Goal: Task Accomplishment & Management: Manage account settings

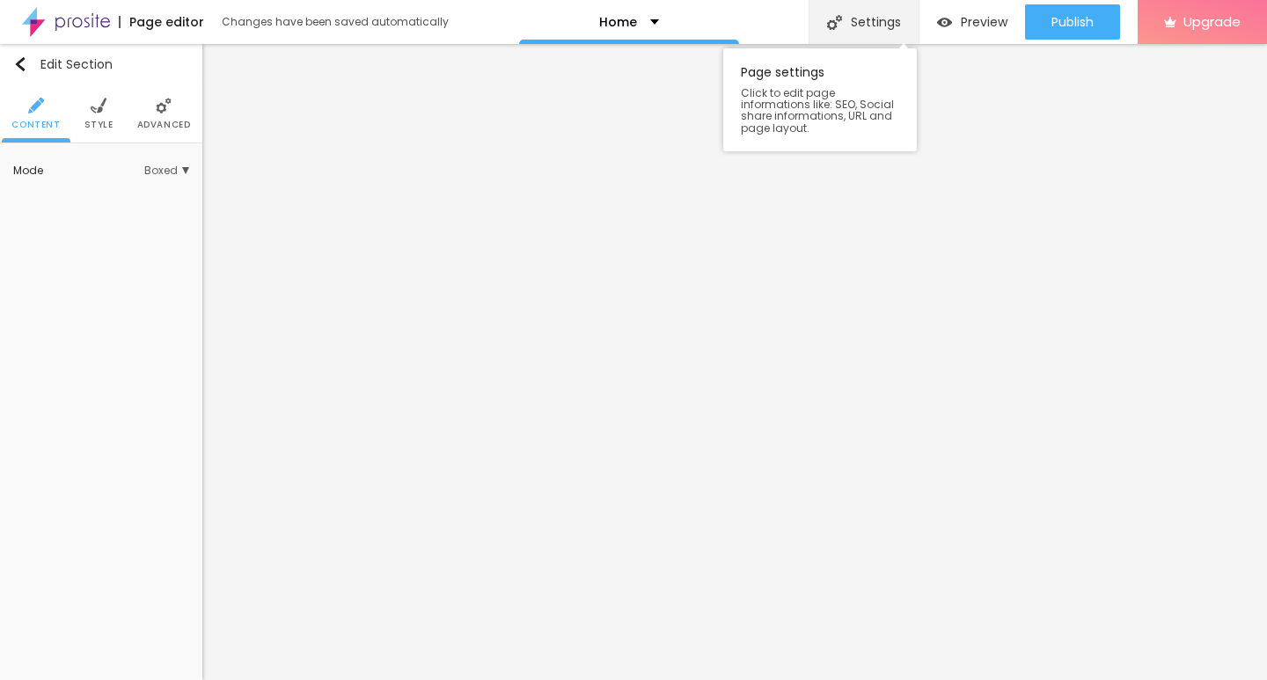
click at [850, 2] on div "Settings" at bounding box center [864, 22] width 110 height 44
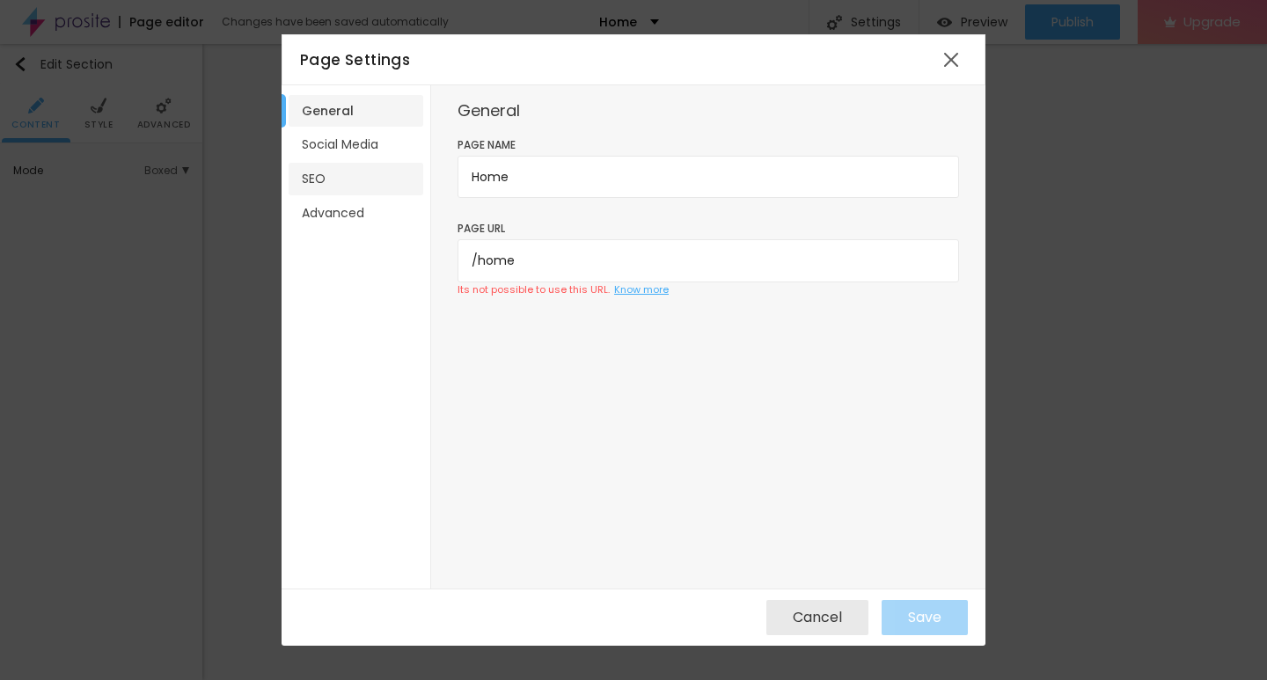
click at [341, 171] on li "SEO" at bounding box center [356, 179] width 135 height 33
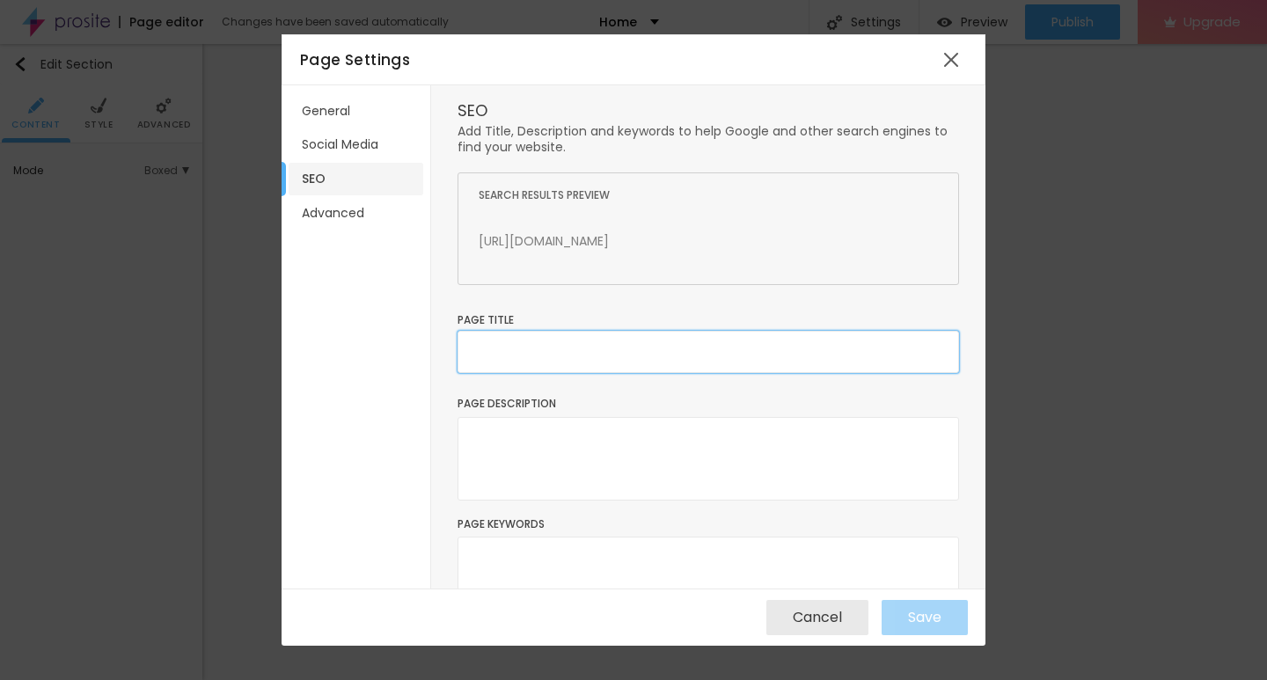
click at [499, 348] on input "text" at bounding box center [709, 352] width 502 height 42
type input "P"
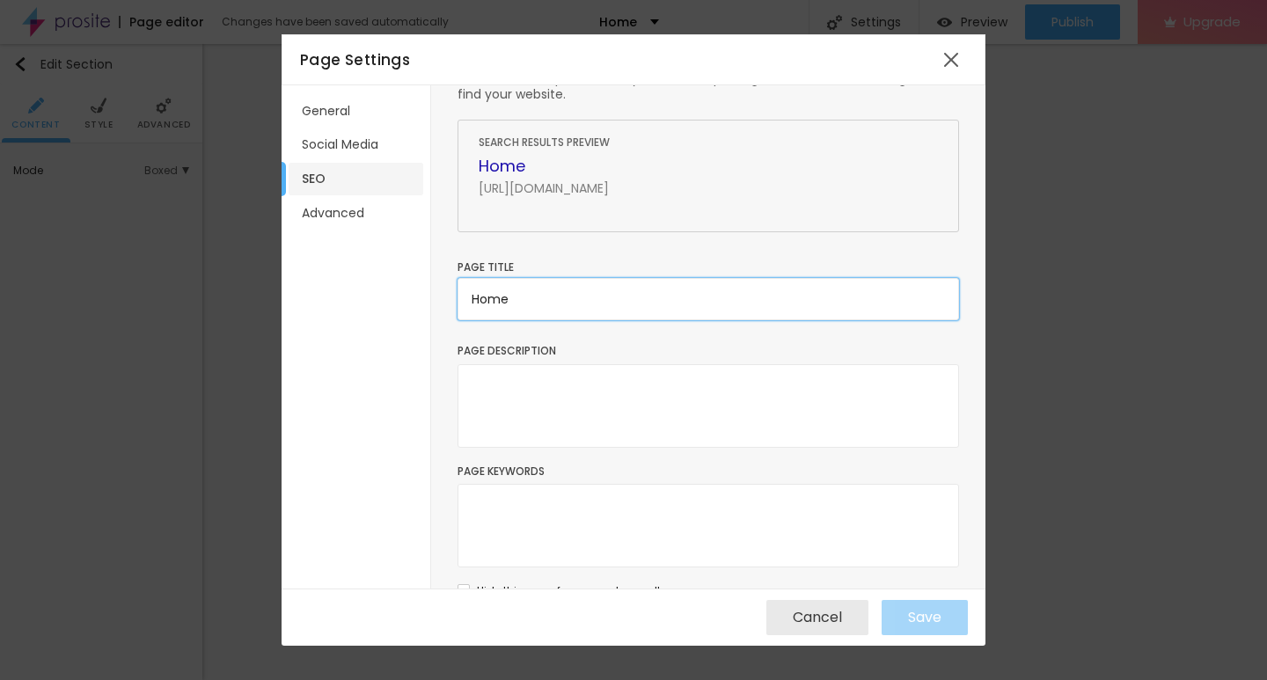
scroll to position [80, 0]
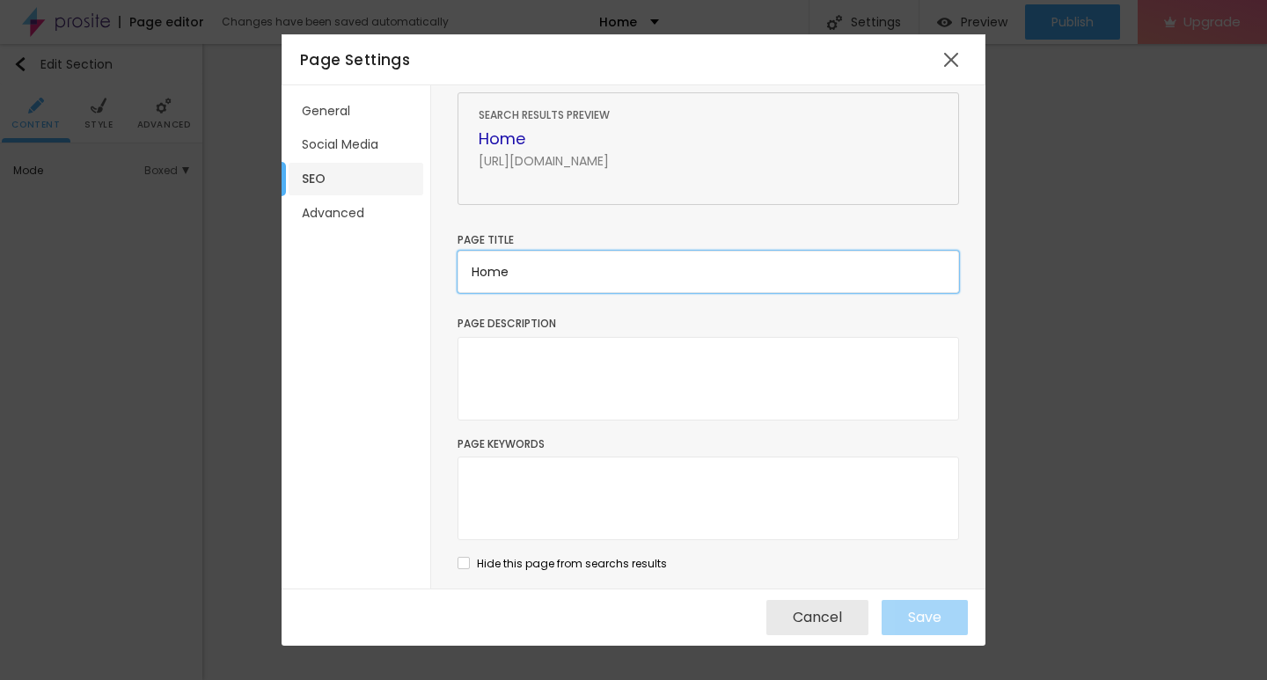
type input "Home"
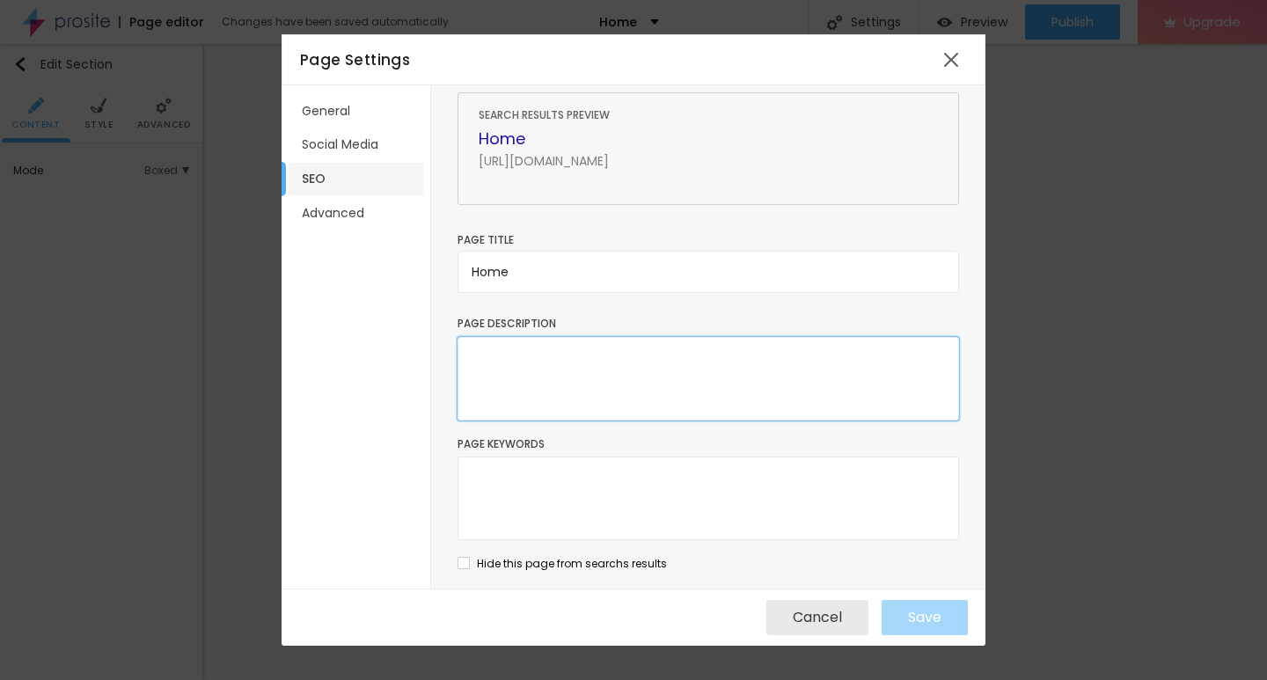
click at [610, 398] on textarea at bounding box center [709, 379] width 502 height 84
paste textarea "Fusion Air Travels is your go-to destination for cheap flights and seamless fli…"
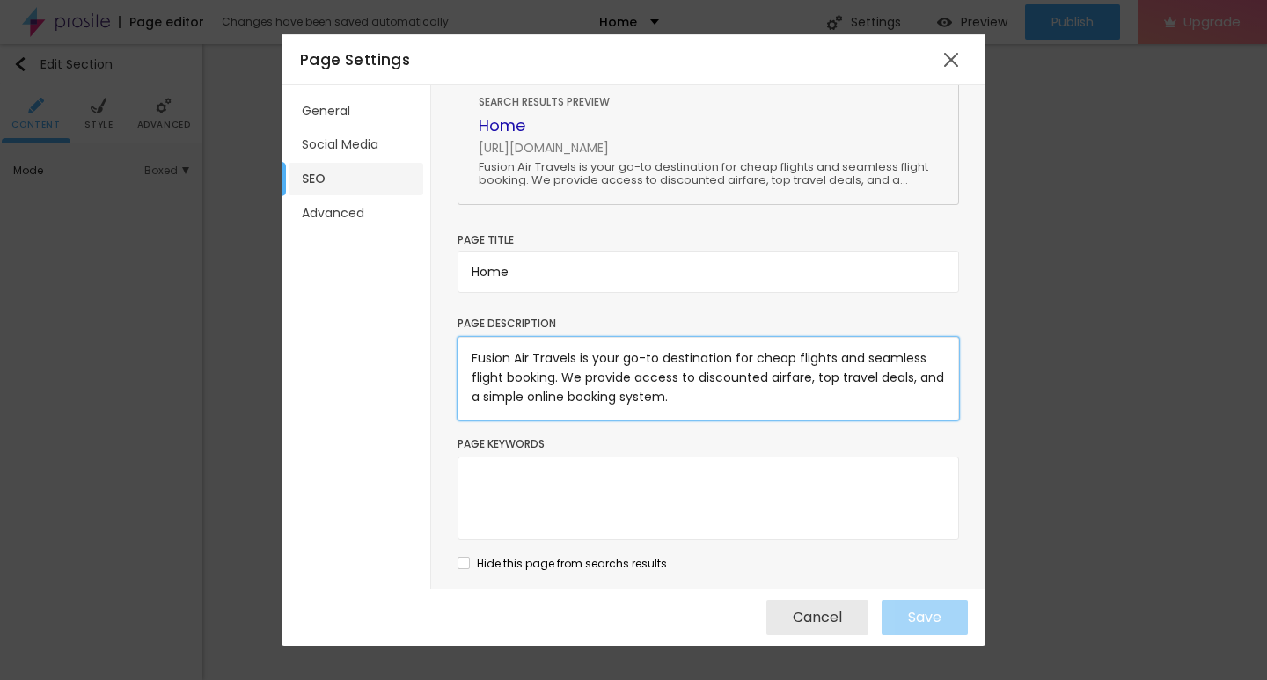
scroll to position [106, 0]
type textarea "Fusion Air Travels is your go-to destination for cheap flights and seamless fli…"
click at [706, 384] on textarea "Fusion Air Travels is your go-to destination for cheap flights and seamless fli…" at bounding box center [709, 379] width 502 height 84
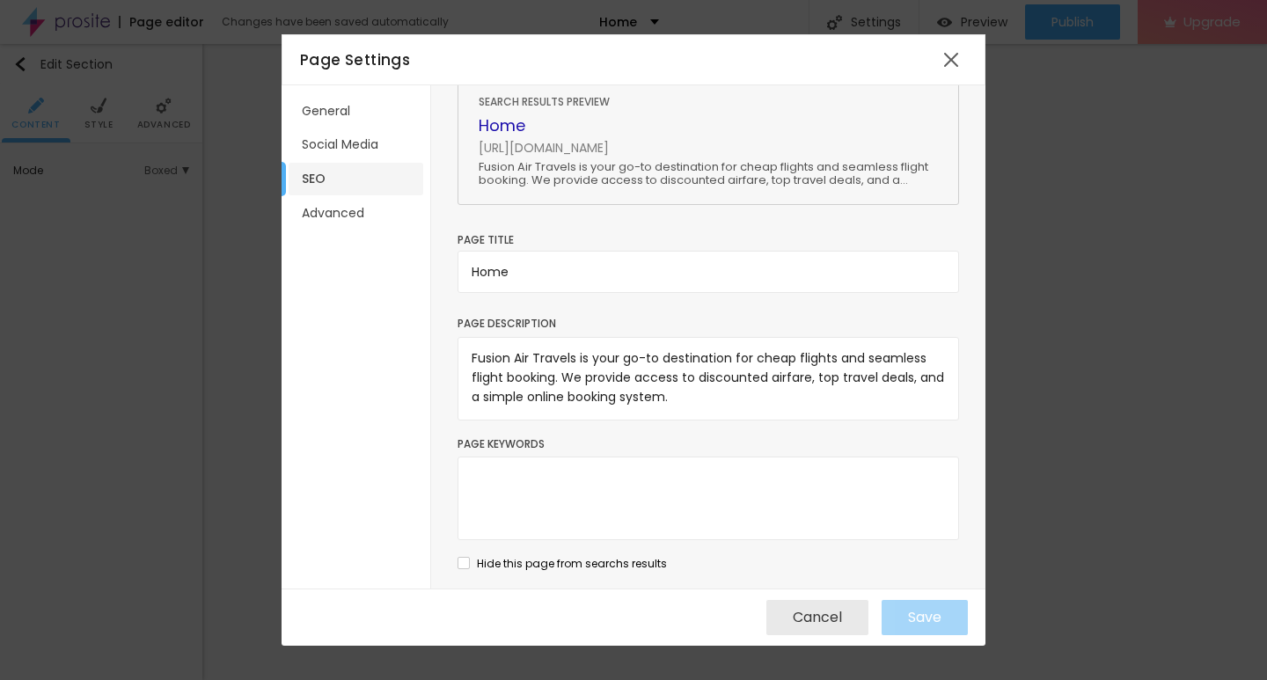
click at [502, 563] on span "Hide this page from searchs results" at bounding box center [572, 563] width 190 height 15
click at [645, 562] on span "Hide this page from searchs results" at bounding box center [572, 563] width 190 height 15
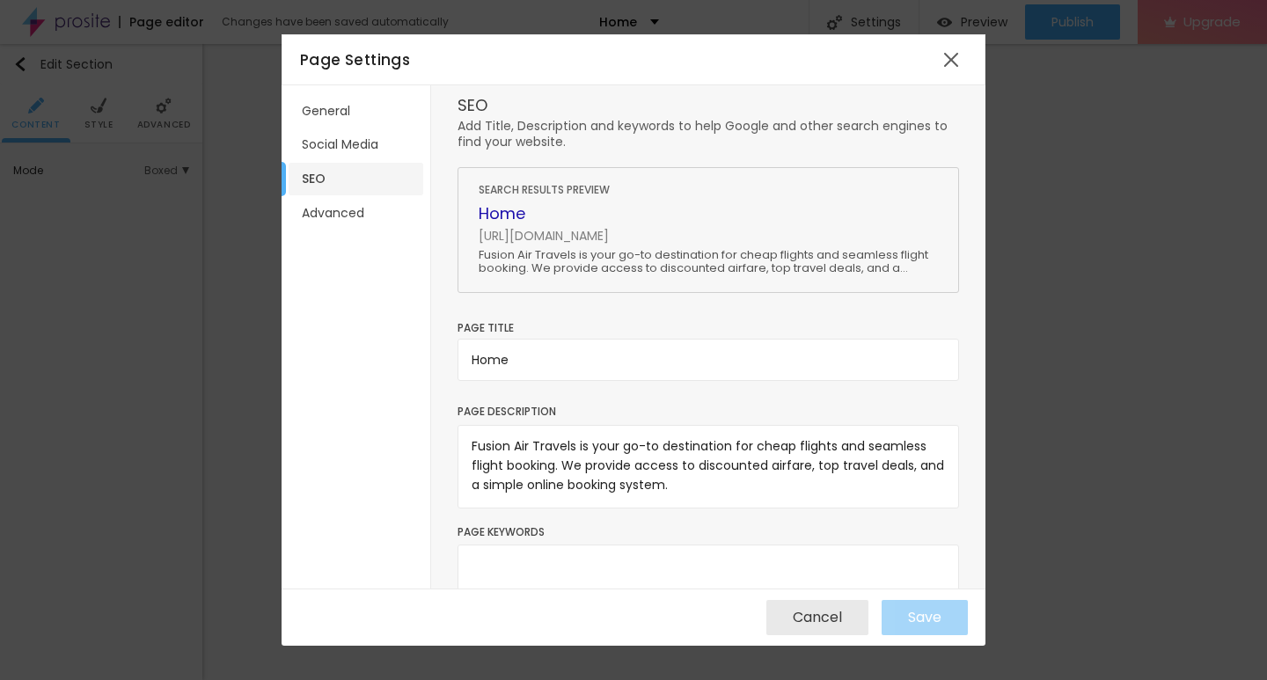
scroll to position [0, 0]
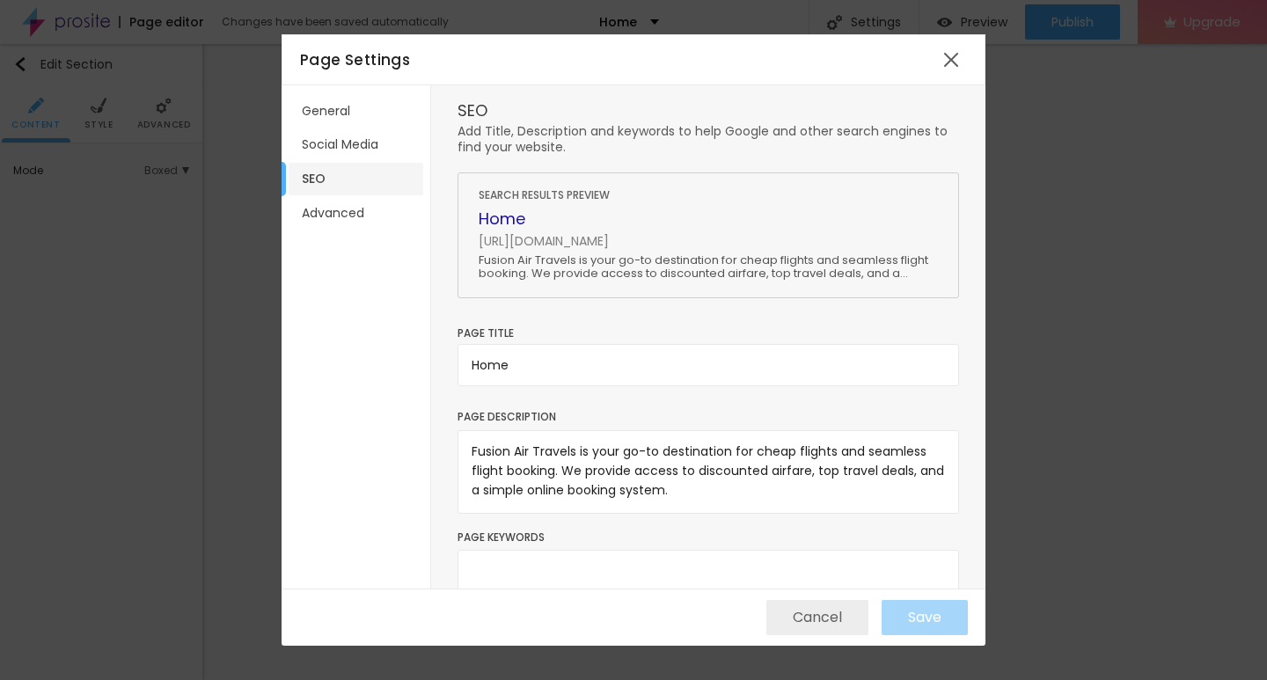
click at [826, 616] on span "Cancel" at bounding box center [817, 618] width 49 height 16
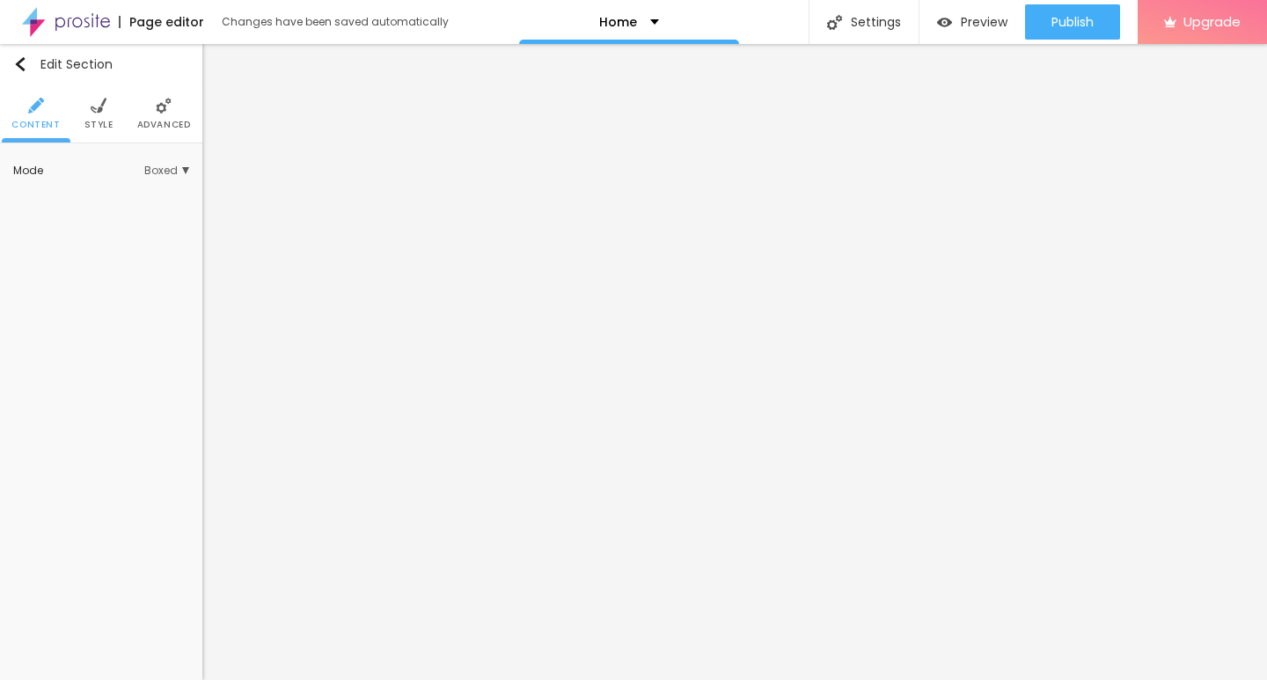
click at [160, 107] on img at bounding box center [164, 106] width 16 height 16
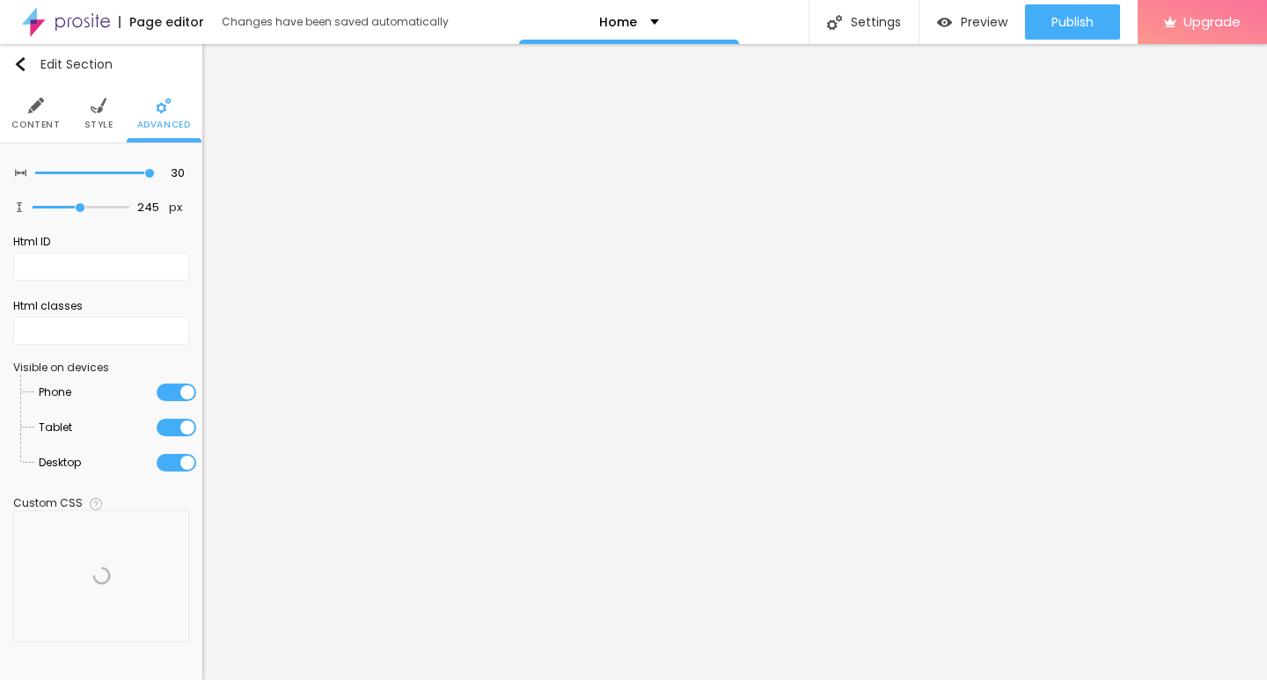
click at [52, 104] on li "Content" at bounding box center [35, 113] width 48 height 58
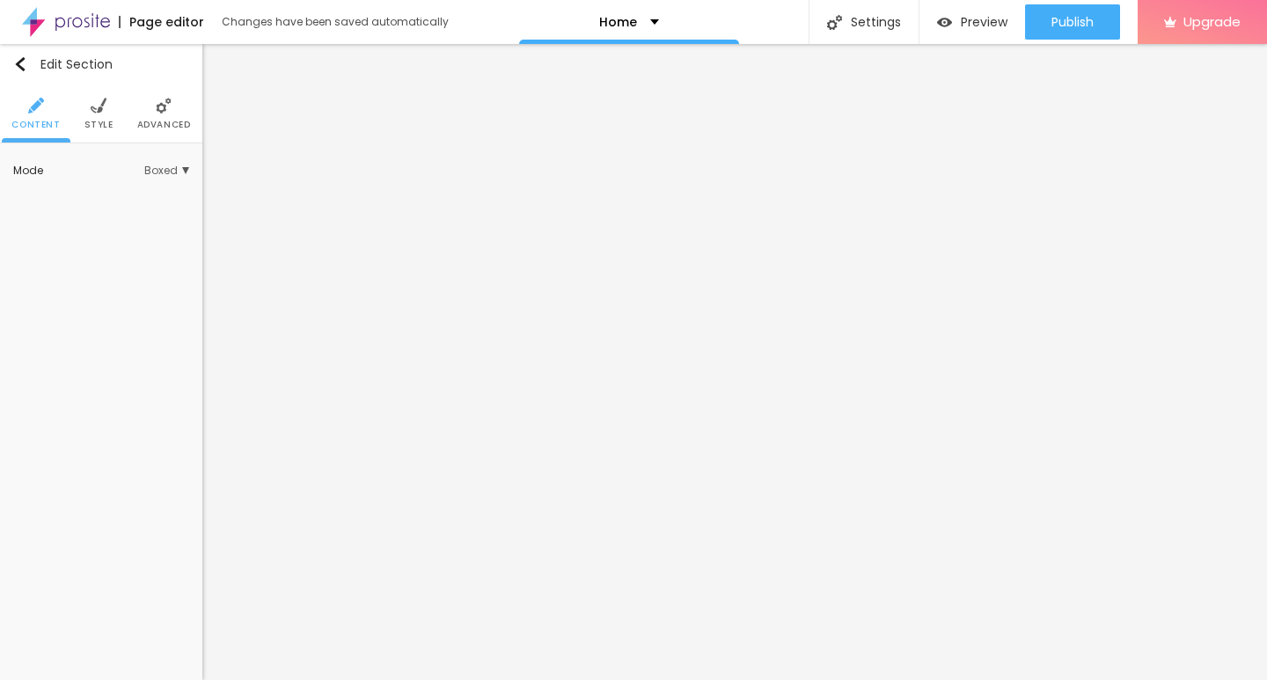
click at [147, 116] on li "Advanced" at bounding box center [164, 113] width 54 height 58
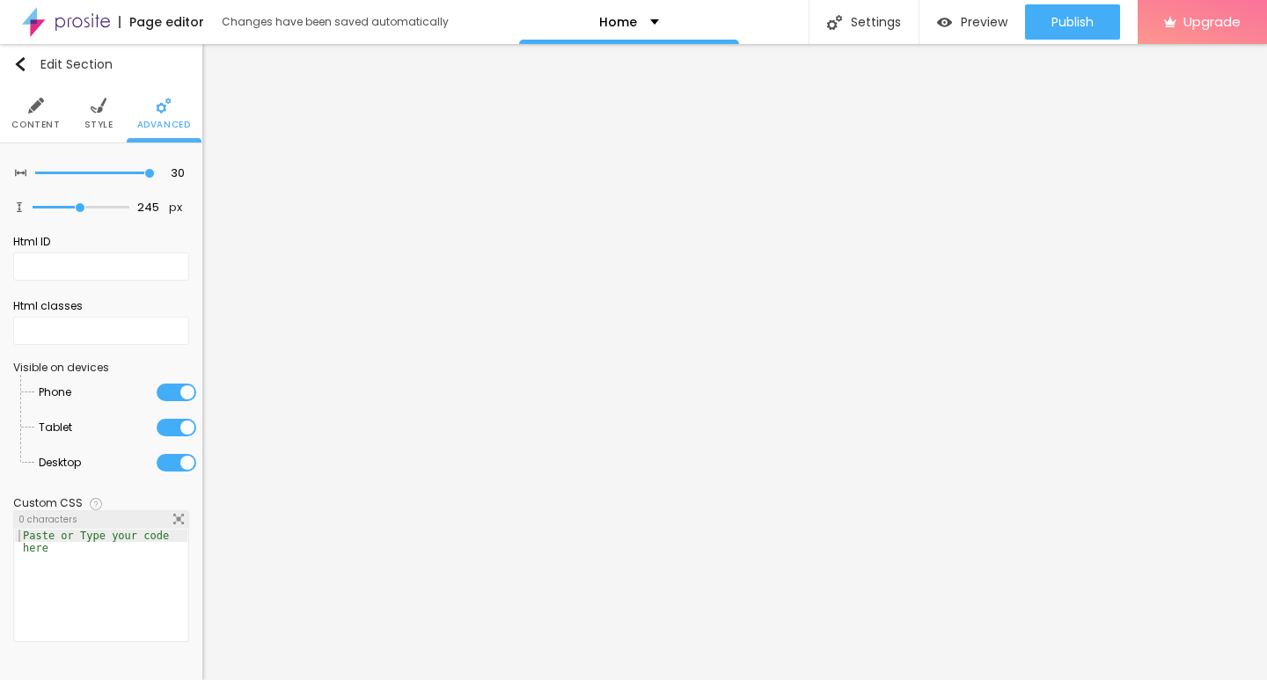
click at [99, 129] on span "Style" at bounding box center [98, 125] width 29 height 9
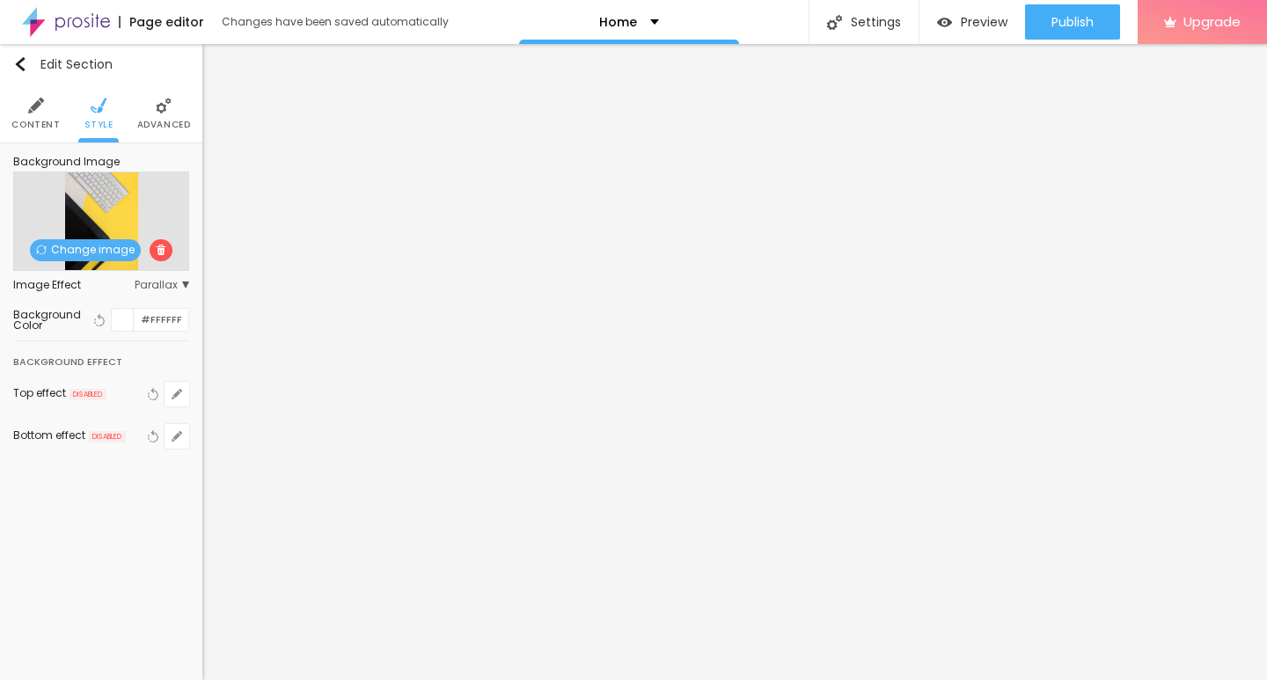
click at [98, 249] on span "Change image" at bounding box center [85, 250] width 111 height 22
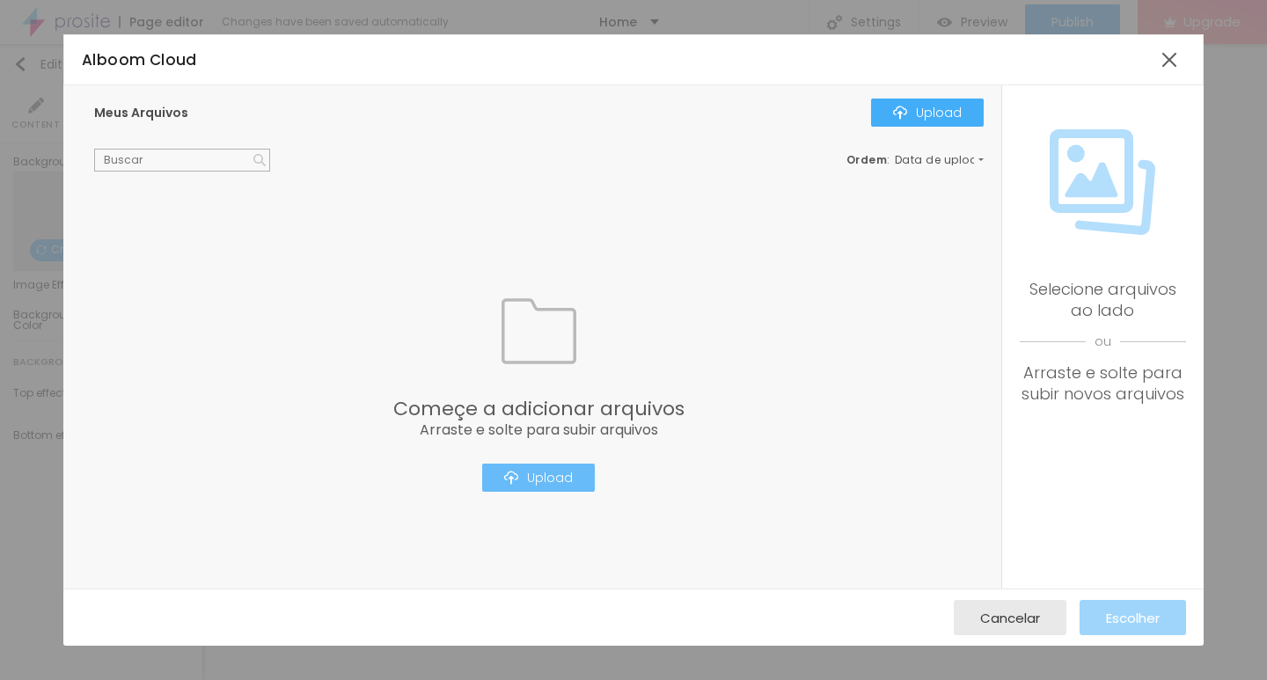
click at [527, 480] on div "Upload" at bounding box center [538, 478] width 69 height 14
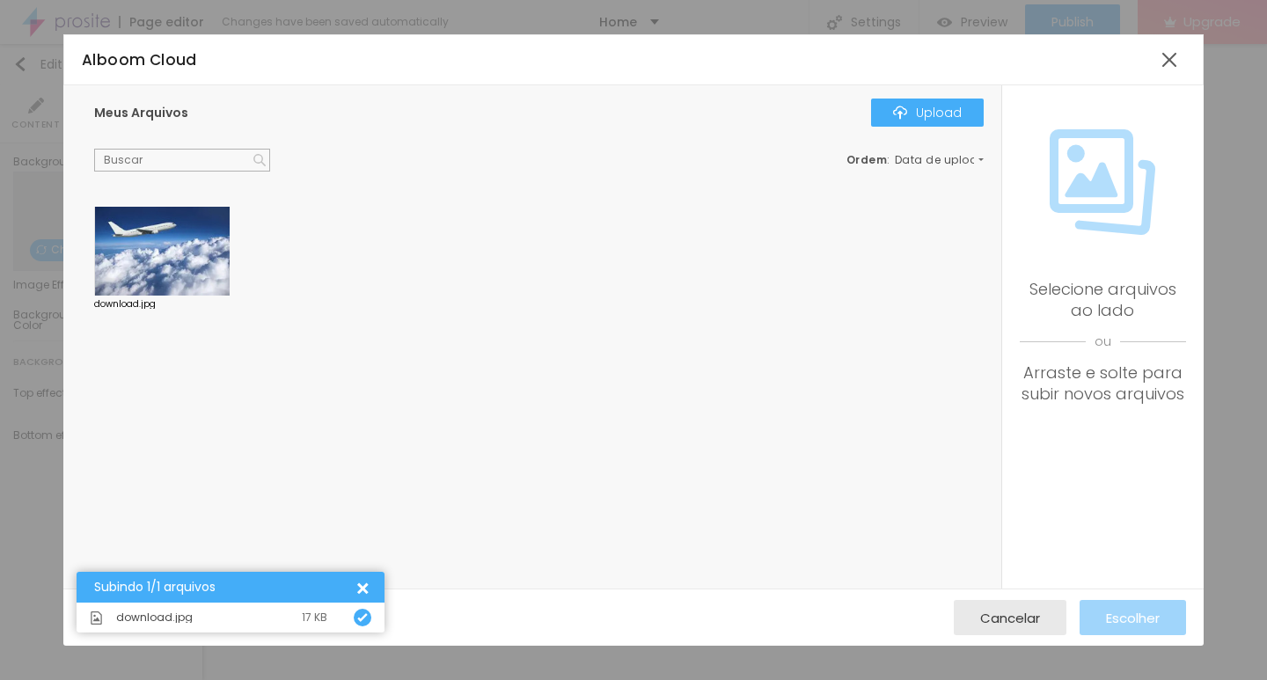
drag, startPoint x: 220, startPoint y: 216, endPoint x: 210, endPoint y: 227, distance: 15.0
click at [220, 217] on div at bounding box center [161, 252] width 135 height 90
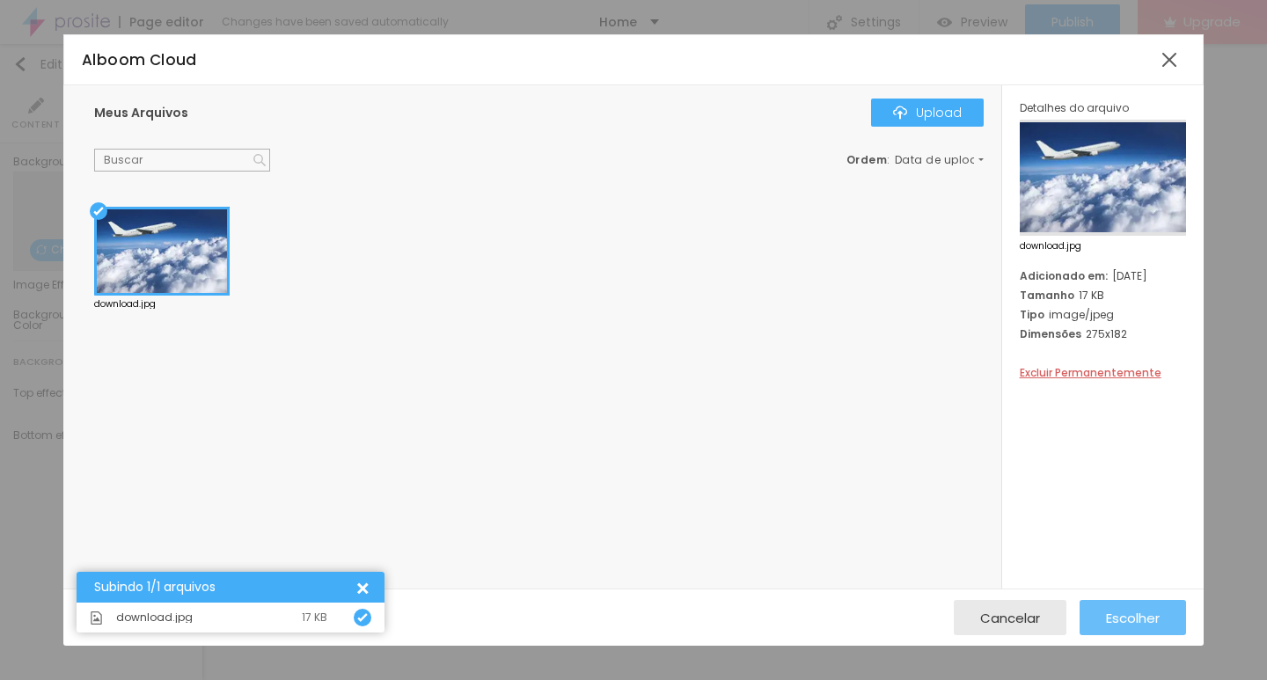
click at [1135, 616] on span "Escolher" at bounding box center [1133, 618] width 54 height 15
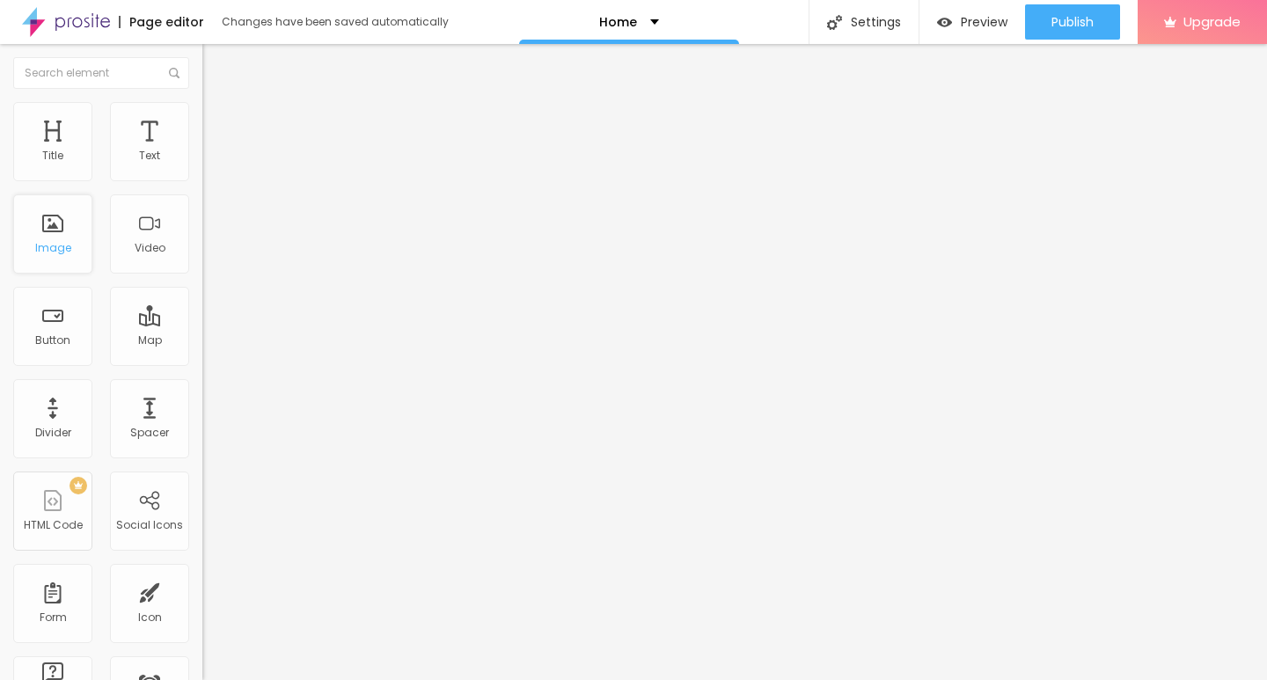
click at [52, 261] on div "Image" at bounding box center [52, 233] width 79 height 79
click at [92, 221] on div "Image" at bounding box center [52, 233] width 79 height 79
click at [63, 221] on div "Image" at bounding box center [52, 233] width 79 height 79
click at [59, 243] on div "Image" at bounding box center [53, 248] width 36 height 12
click at [55, 125] on div "Title" at bounding box center [52, 141] width 79 height 79
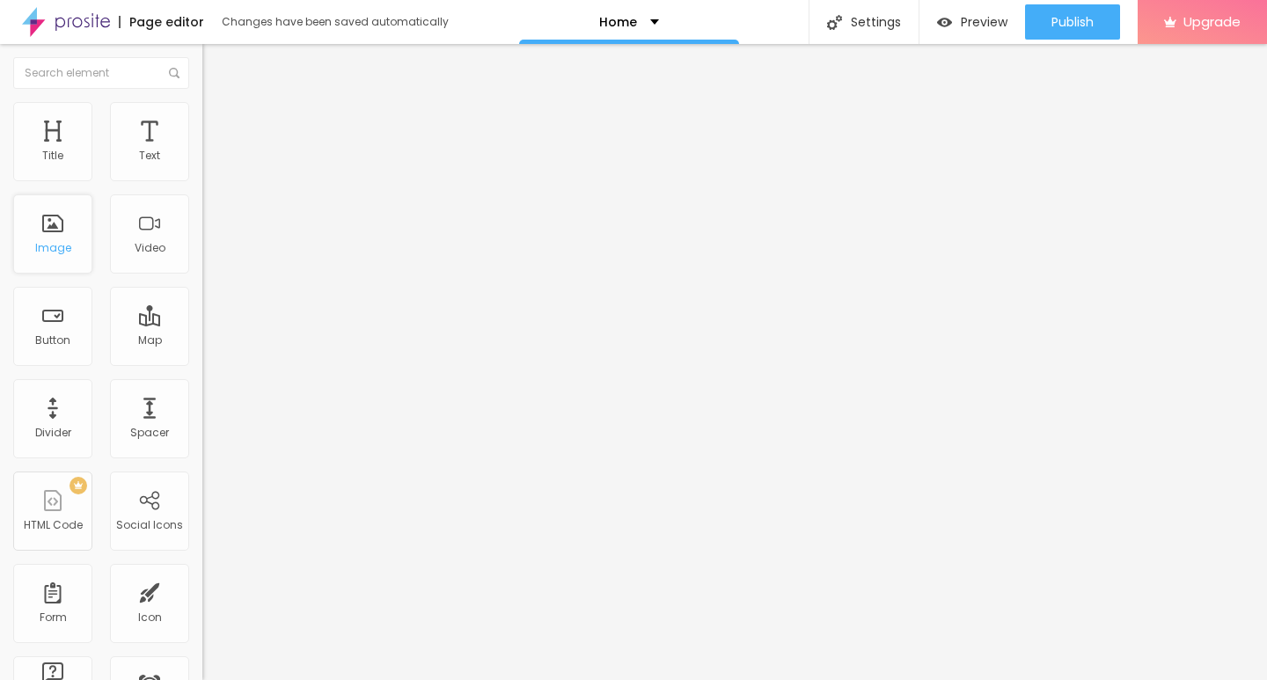
drag, startPoint x: 60, startPoint y: 202, endPoint x: 64, endPoint y: 221, distance: 19.0
click at [62, 204] on div "Image" at bounding box center [52, 233] width 79 height 79
click at [64, 221] on div "Image" at bounding box center [52, 233] width 79 height 79
click at [64, 223] on div "Image" at bounding box center [52, 233] width 79 height 79
click at [102, 92] on div at bounding box center [101, 73] width 202 height 58
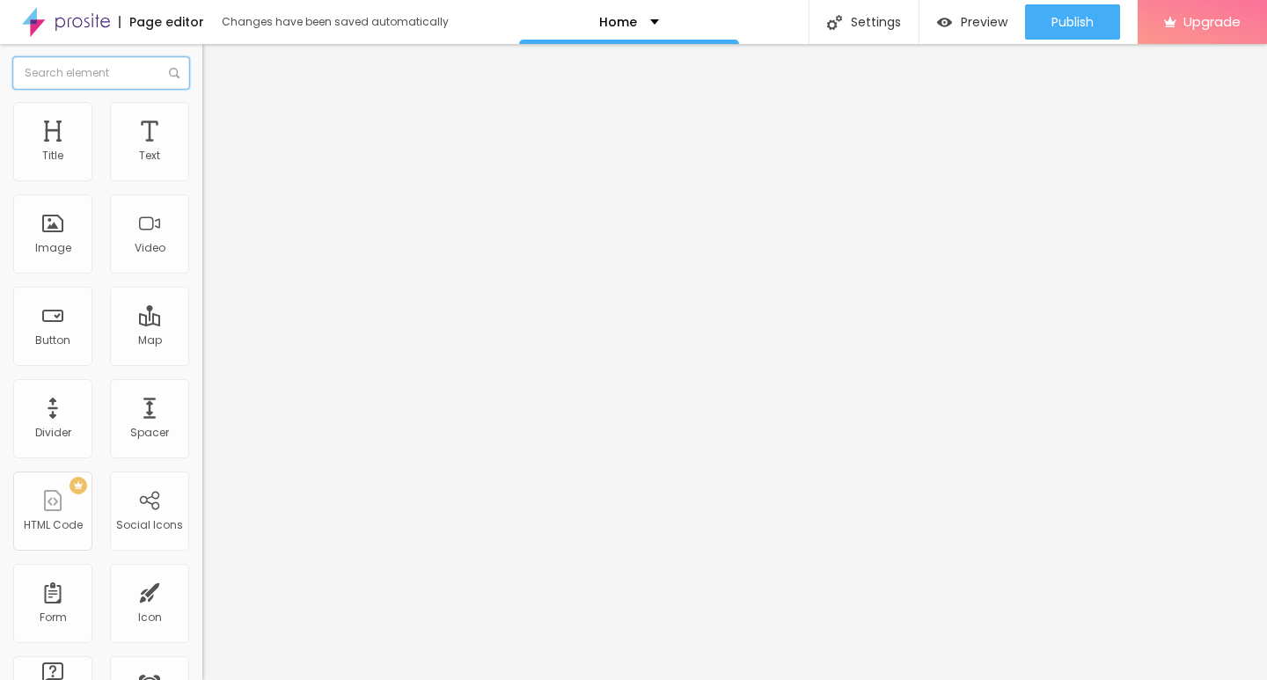
click at [127, 77] on input "text" at bounding box center [101, 73] width 176 height 32
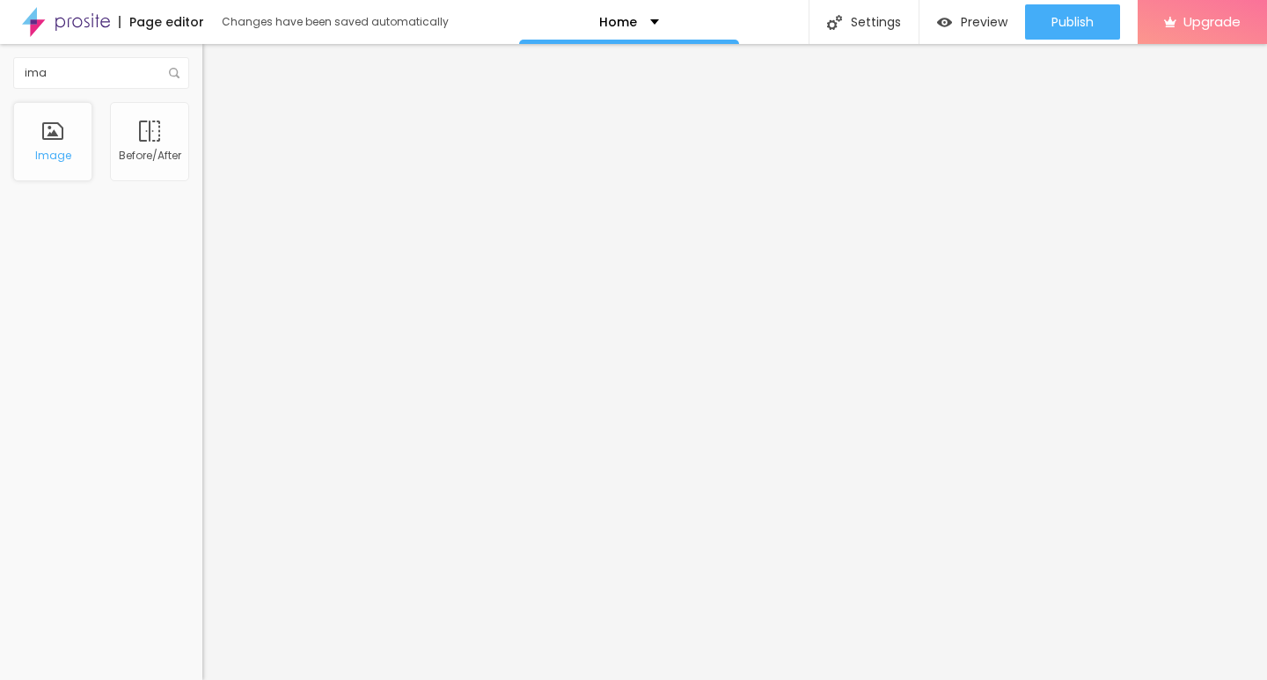
click at [62, 125] on div "Image" at bounding box center [52, 141] width 79 height 79
click at [157, 106] on div "Before/After" at bounding box center [149, 141] width 79 height 79
drag, startPoint x: 167, startPoint y: 90, endPoint x: 177, endPoint y: 84, distance: 11.5
click at [169, 90] on div "ima" at bounding box center [101, 73] width 202 height 58
click at [177, 84] on span at bounding box center [176, 73] width 14 height 32
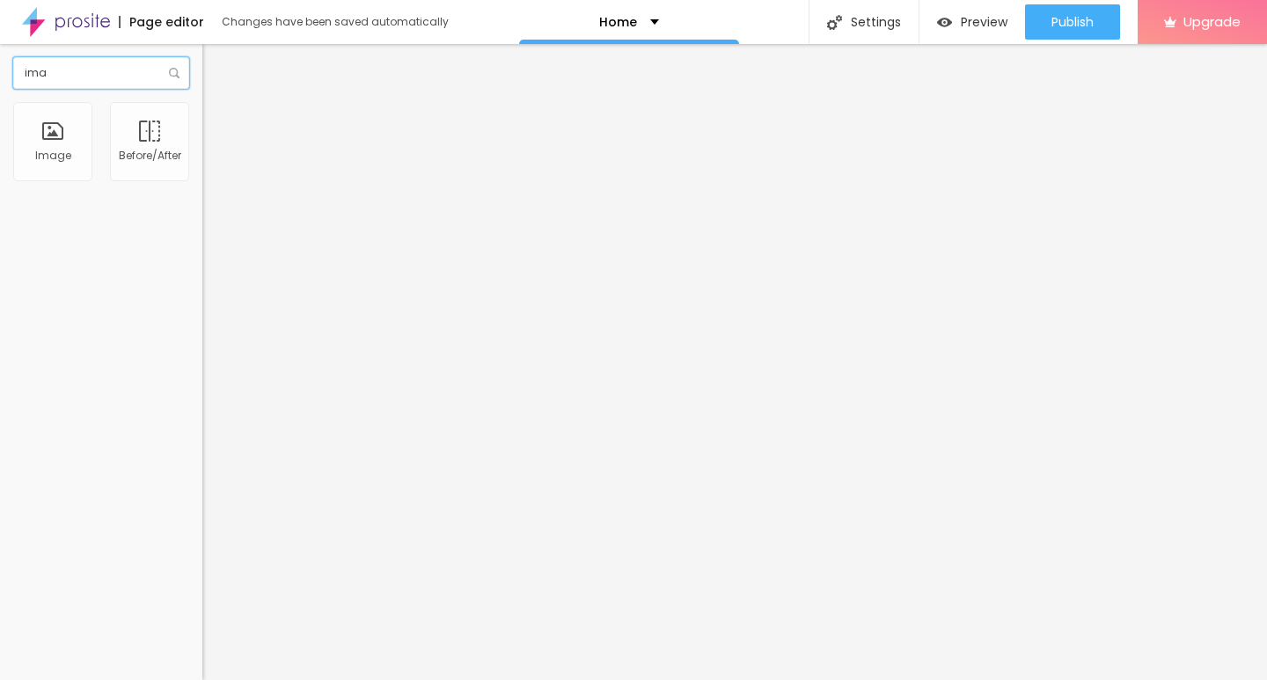
click at [95, 73] on input "ima" at bounding box center [101, 73] width 176 height 32
type input "i"
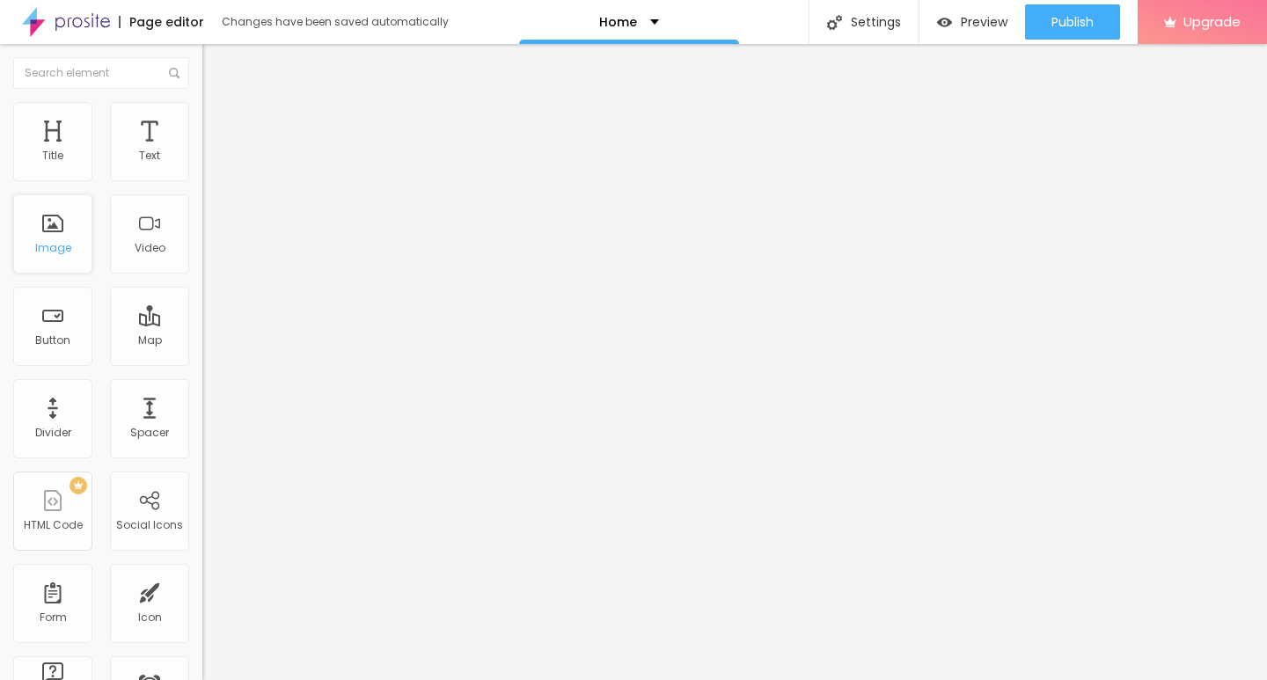
drag, startPoint x: 152, startPoint y: 7, endPoint x: 62, endPoint y: 214, distance: 225.8
click at [62, 214] on div "Image" at bounding box center [52, 233] width 79 height 79
click at [648, 18] on div "Home" at bounding box center [629, 22] width 60 height 12
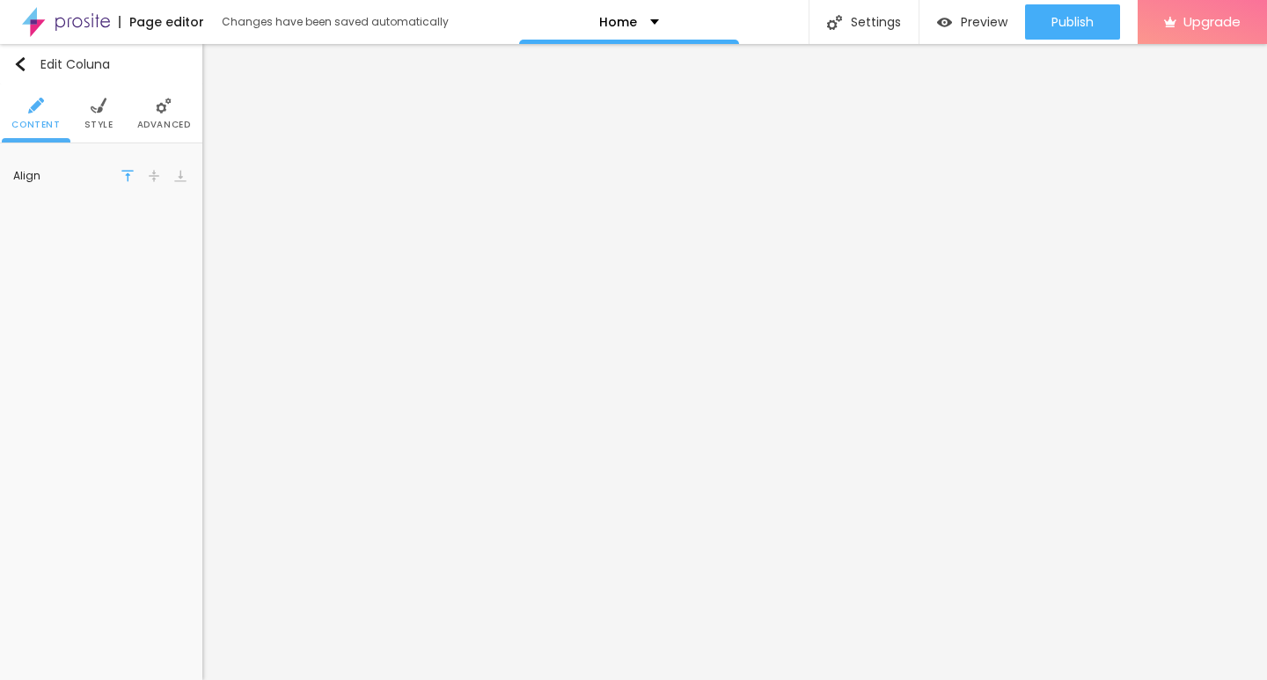
click at [54, 128] on span "Content" at bounding box center [35, 125] width 48 height 9
click at [84, 121] on span "Style" at bounding box center [98, 125] width 29 height 9
click at [143, 116] on li "Advanced" at bounding box center [164, 113] width 54 height 58
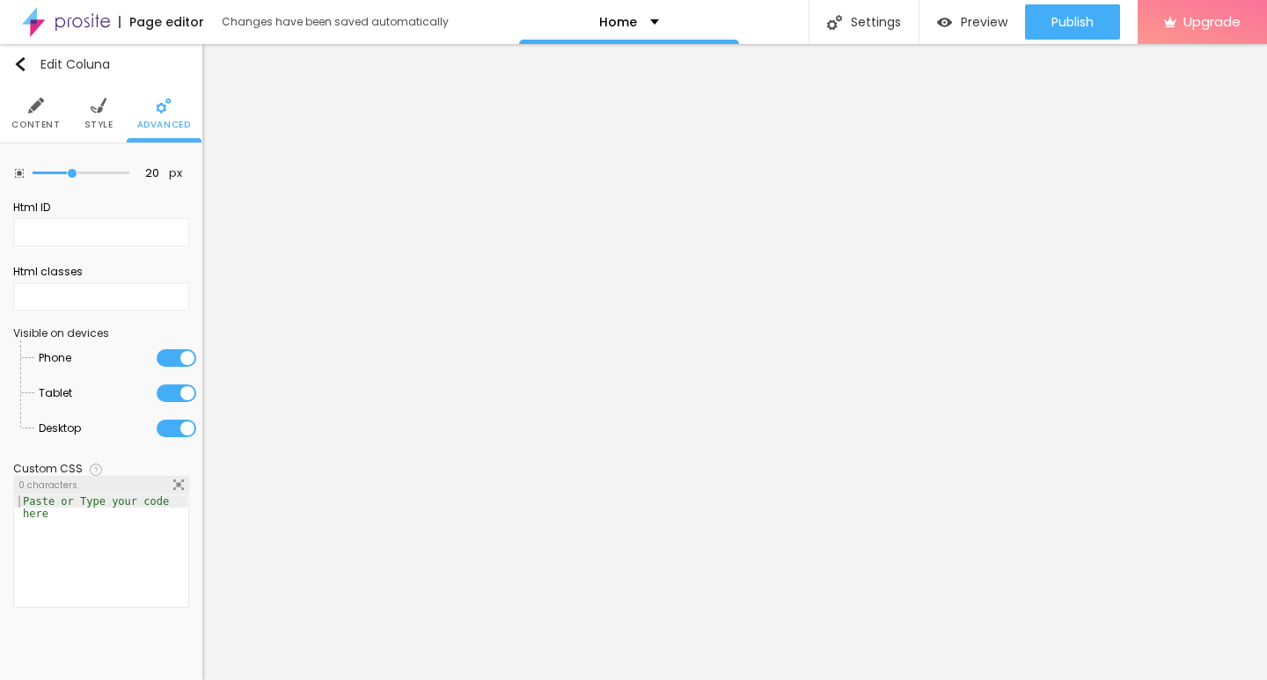
click at [19, 106] on li "Content" at bounding box center [35, 113] width 48 height 58
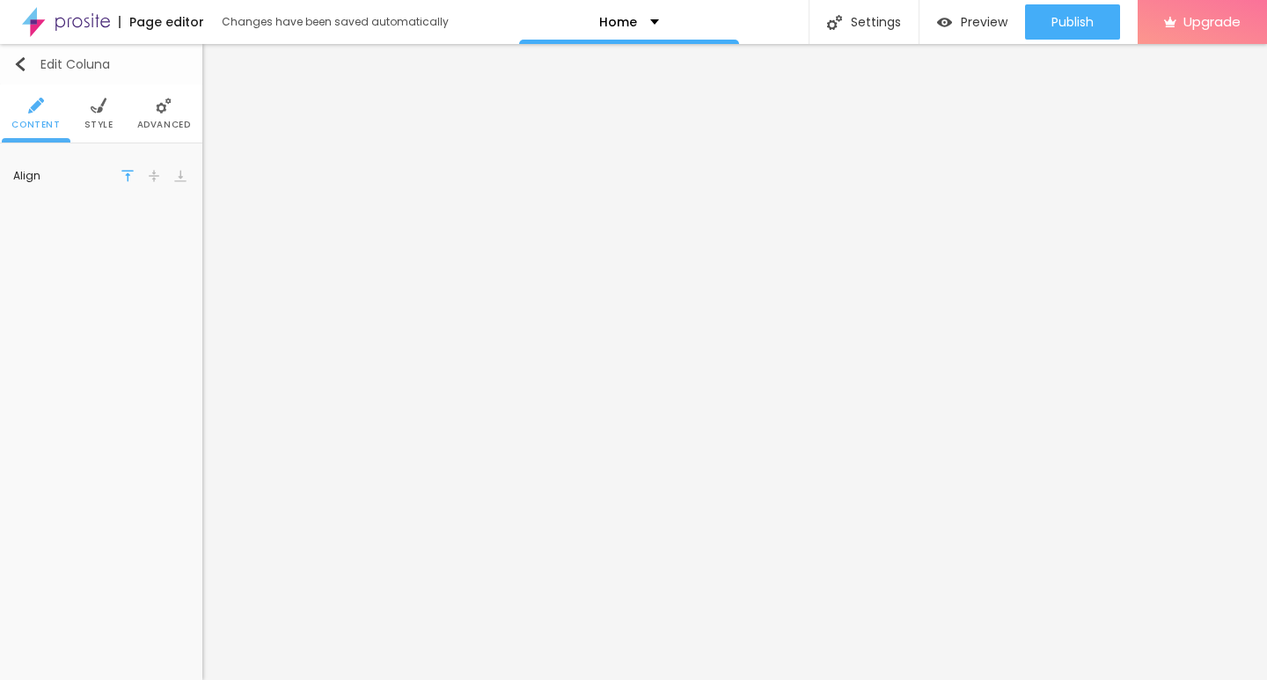
click at [20, 77] on button "Edit Coluna" at bounding box center [101, 64] width 202 height 40
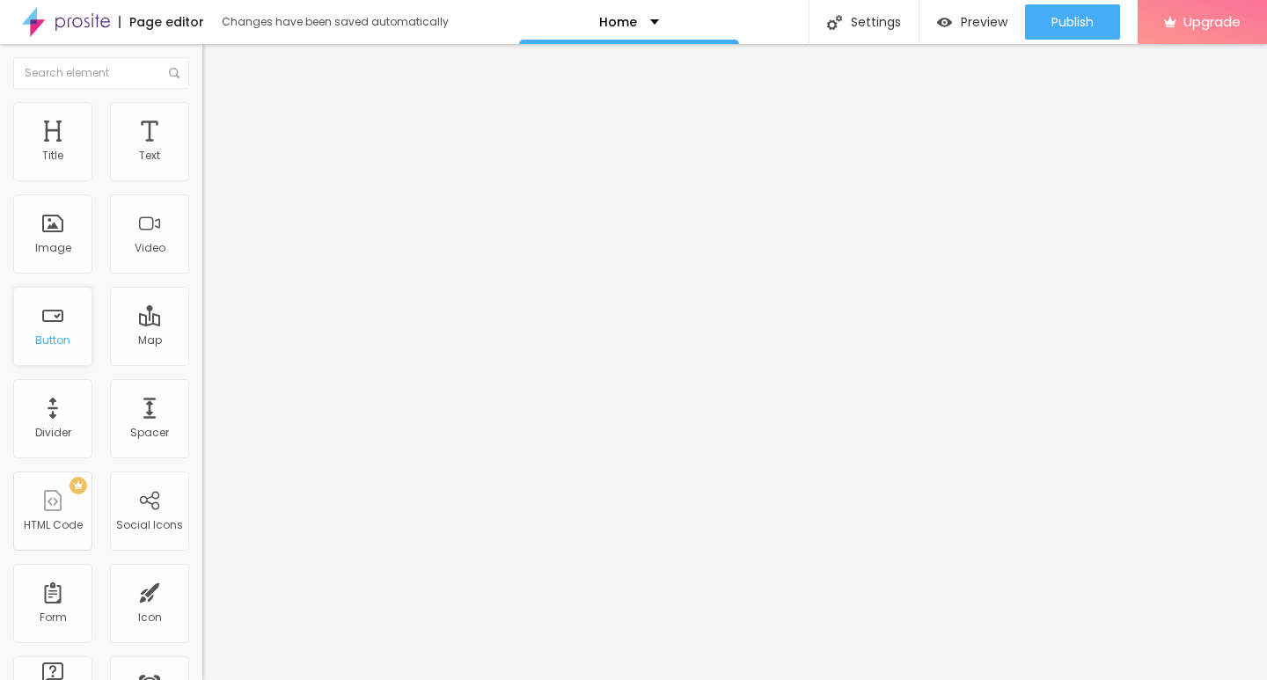
scroll to position [88, 0]
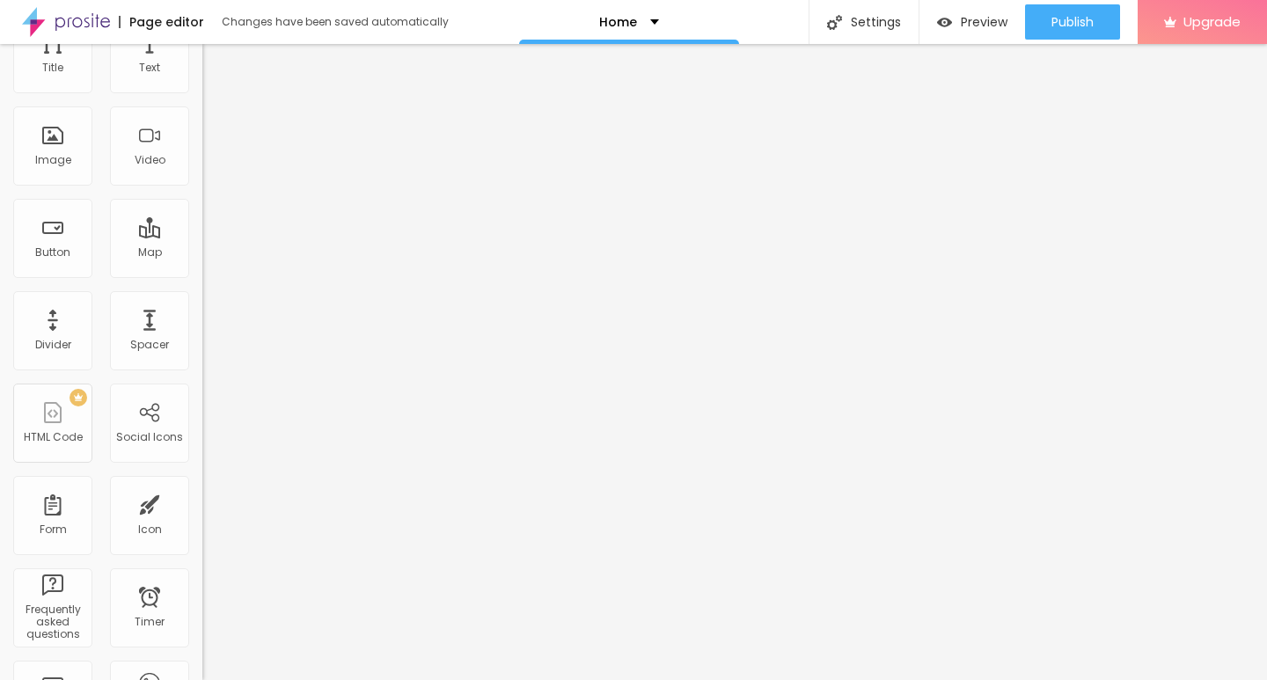
click at [146, 93] on div "Title Text Image Video Button Map Divider Spacer PREMIUM HTML Code Social Icons…" at bounding box center [101, 429] width 202 height 831
click at [143, 77] on div "Text" at bounding box center [149, 53] width 79 height 79
click at [55, 149] on div "Image" at bounding box center [52, 145] width 79 height 79
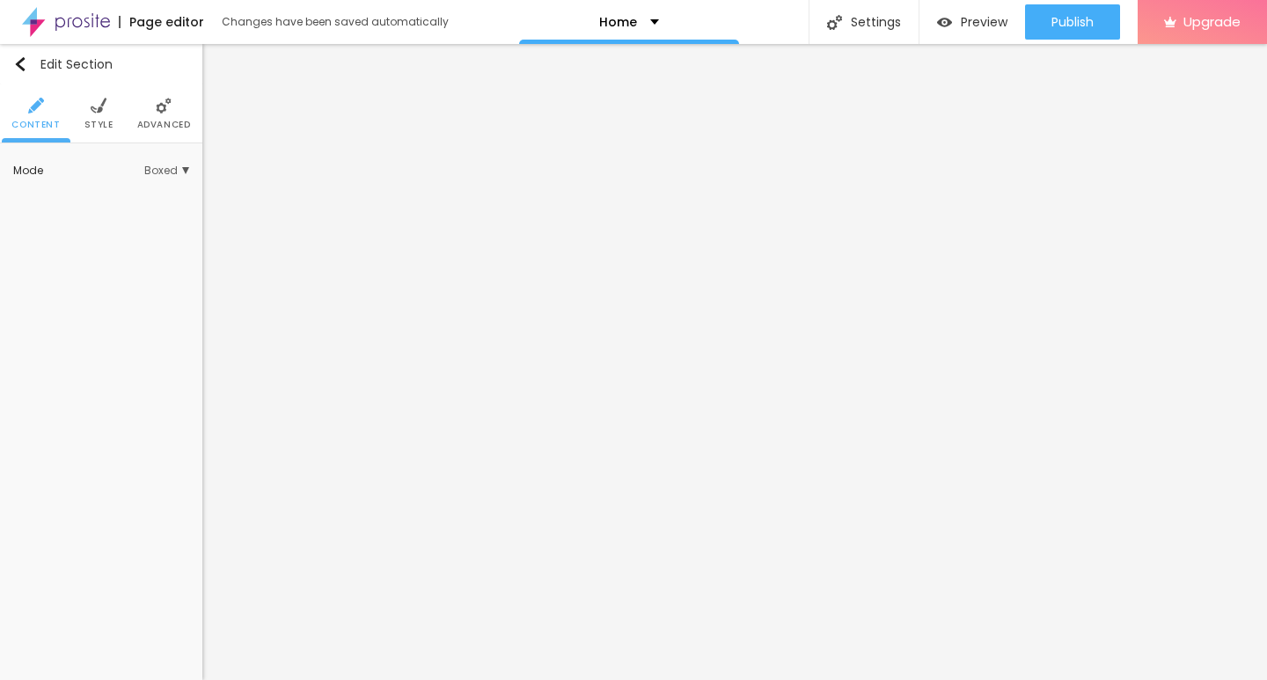
scroll to position [0, 0]
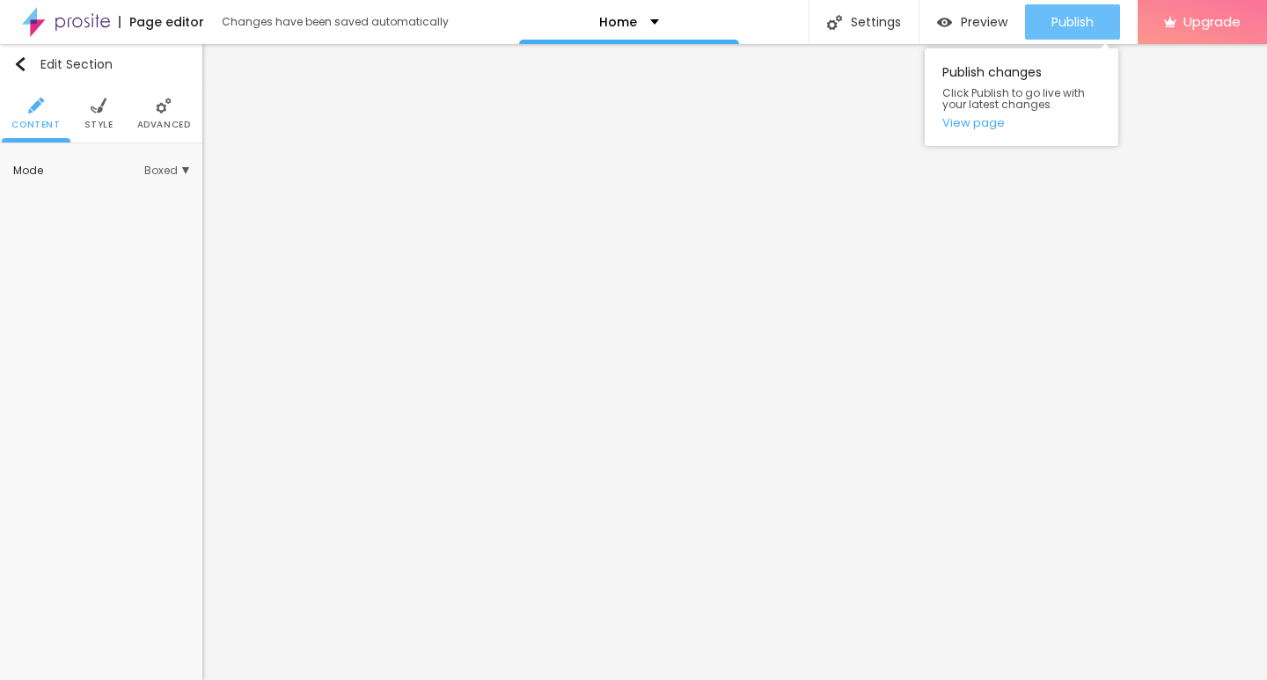
click at [1080, 26] on span "Publish" at bounding box center [1072, 22] width 42 height 14
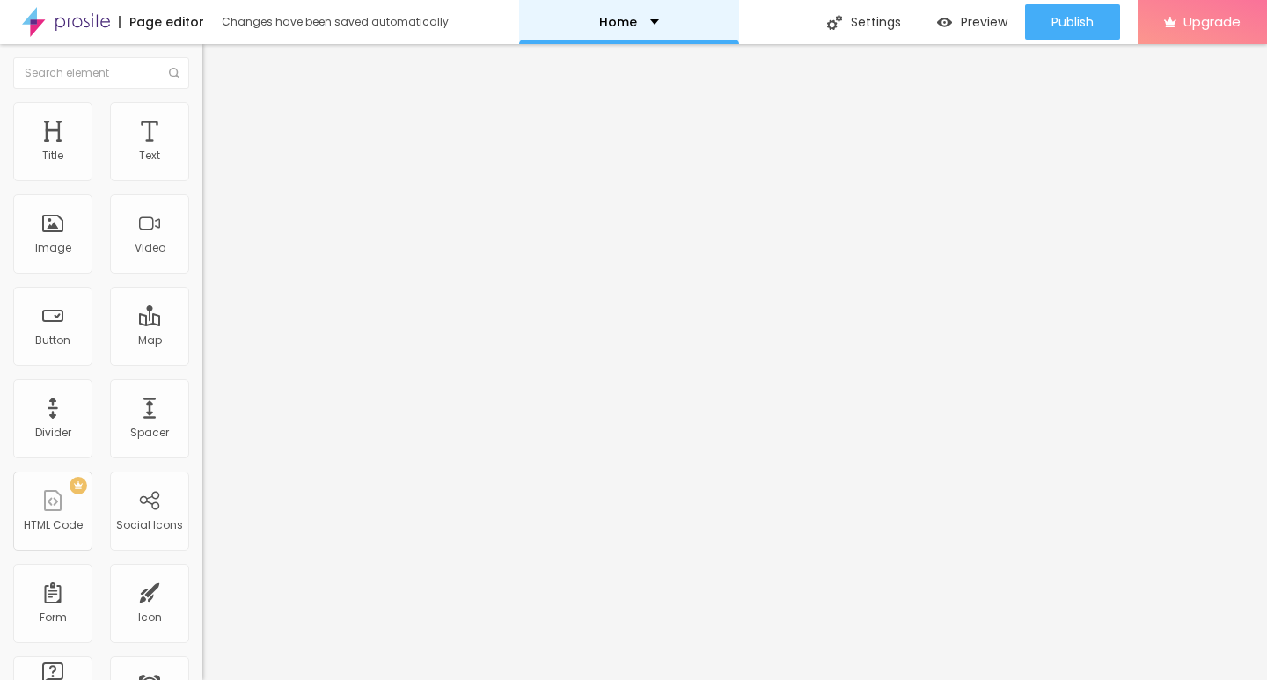
click at [630, 32] on div "Home" at bounding box center [629, 22] width 220 height 44
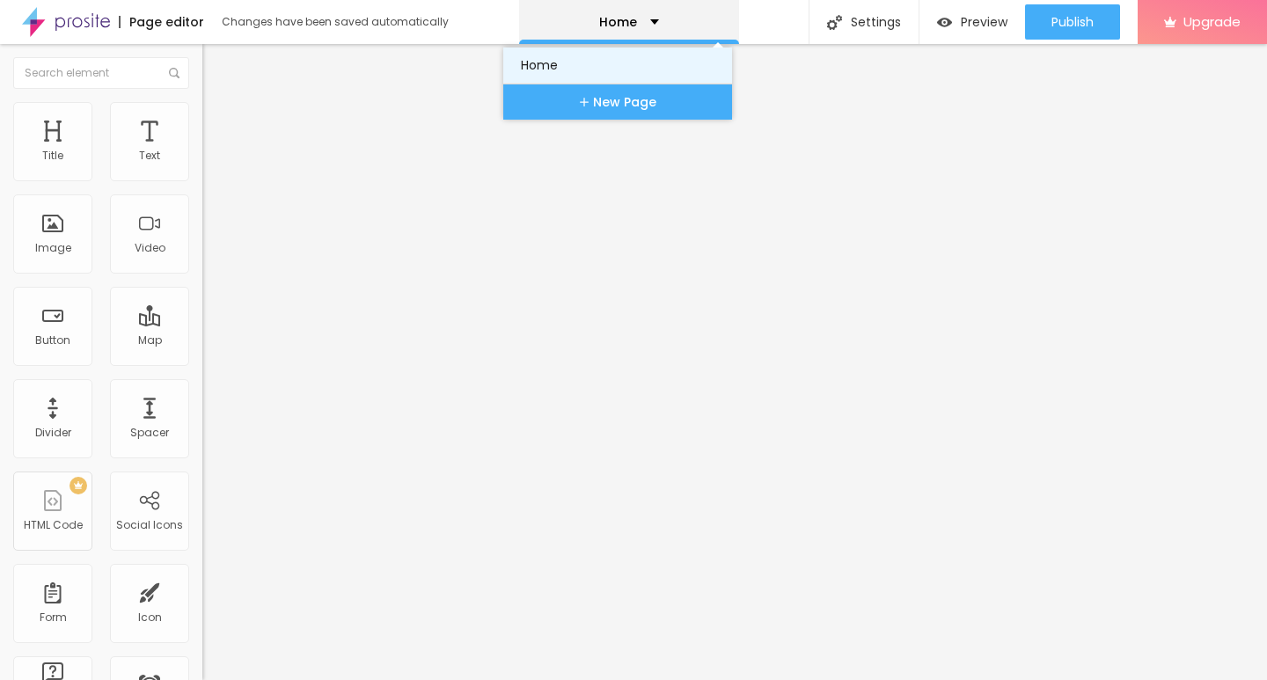
click at [550, 70] on link "Home" at bounding box center [618, 65] width 194 height 35
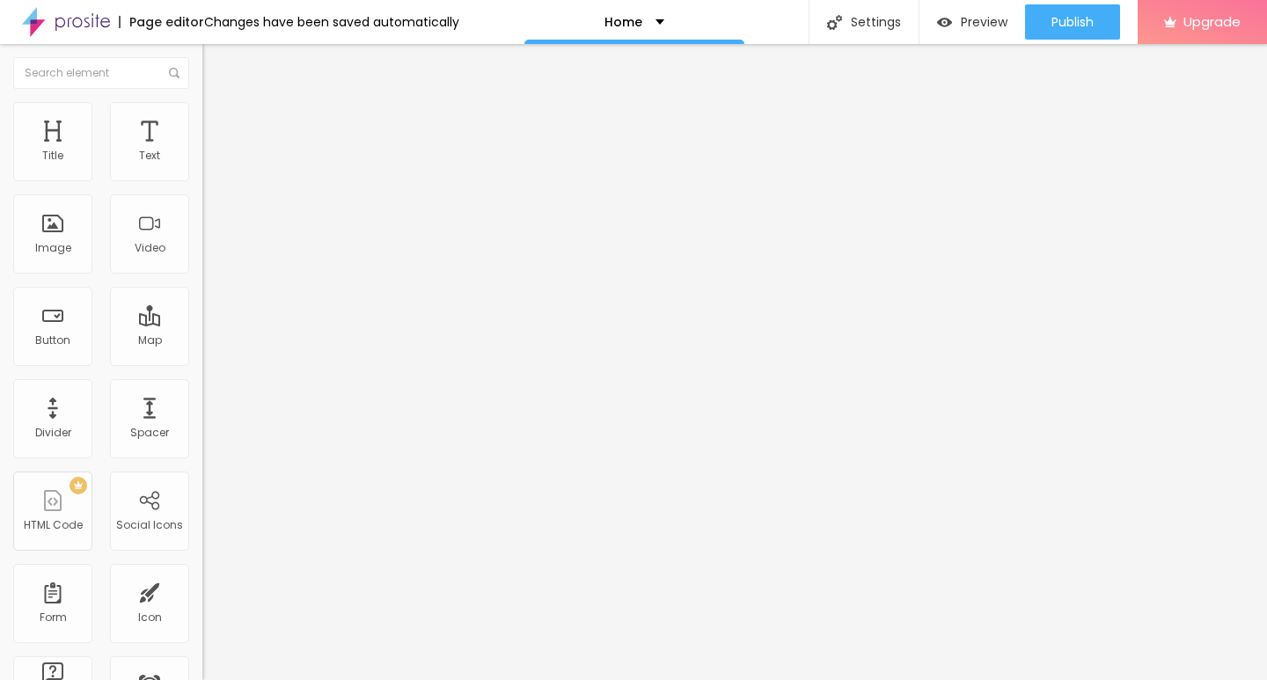
click at [102, 24] on img at bounding box center [66, 22] width 88 height 44
click at [101, 77] on input "text" at bounding box center [101, 73] width 176 height 32
type input "n"
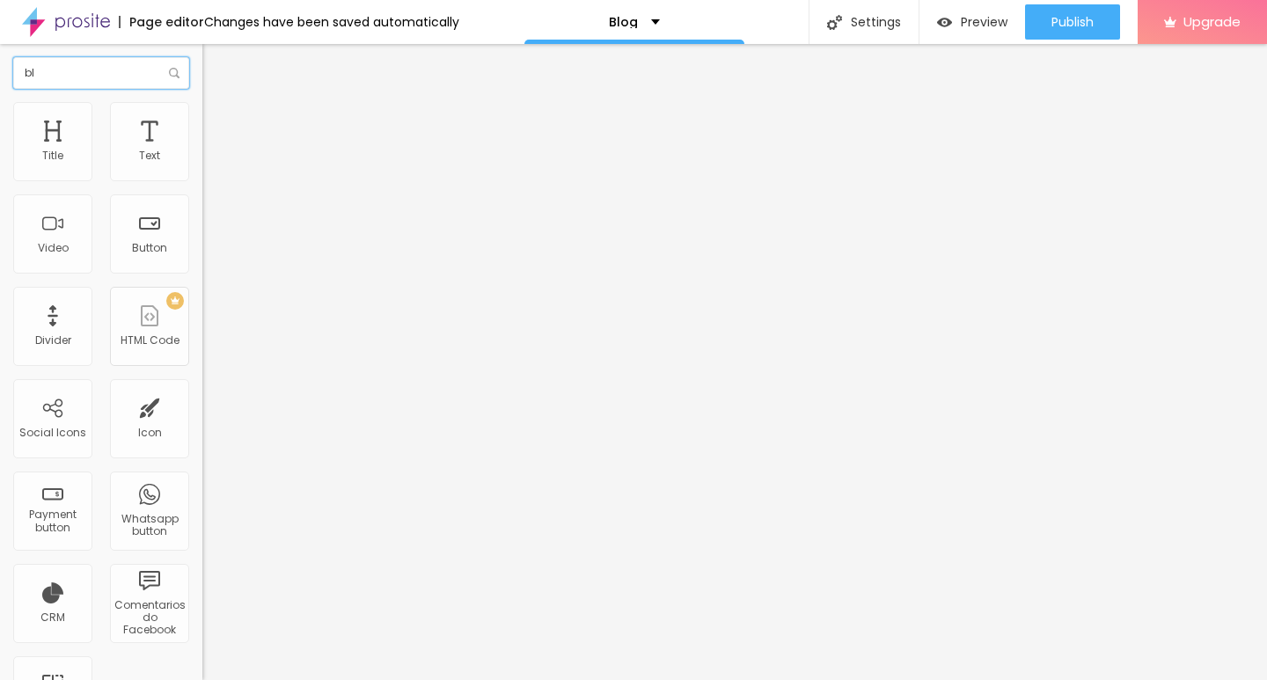
type input "b"
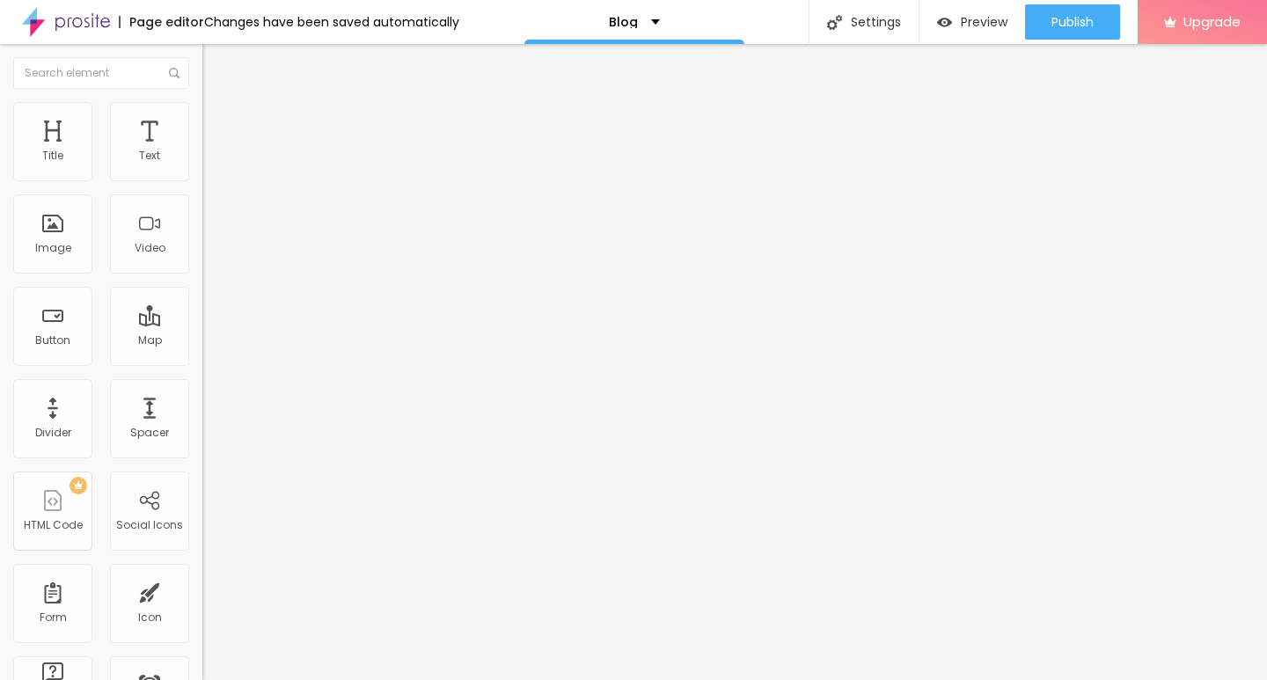
click at [202, 109] on img at bounding box center [210, 110] width 16 height 16
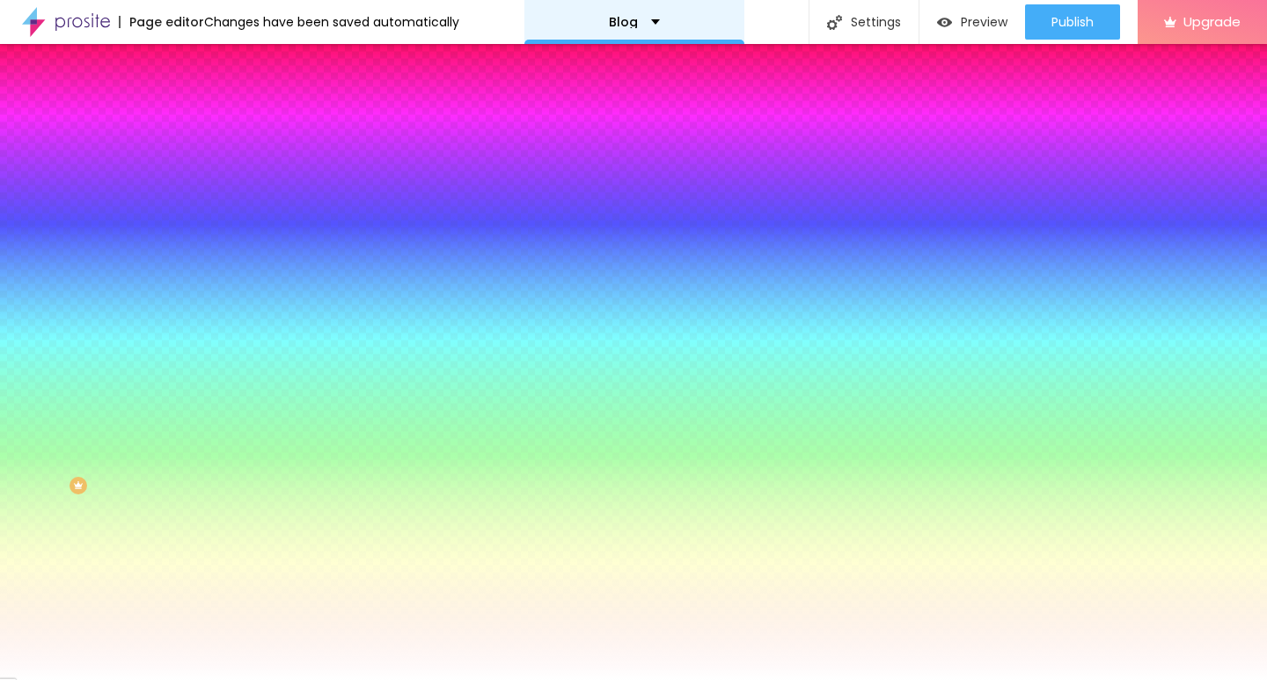
click at [644, 23] on div "Blog" at bounding box center [634, 22] width 51 height 12
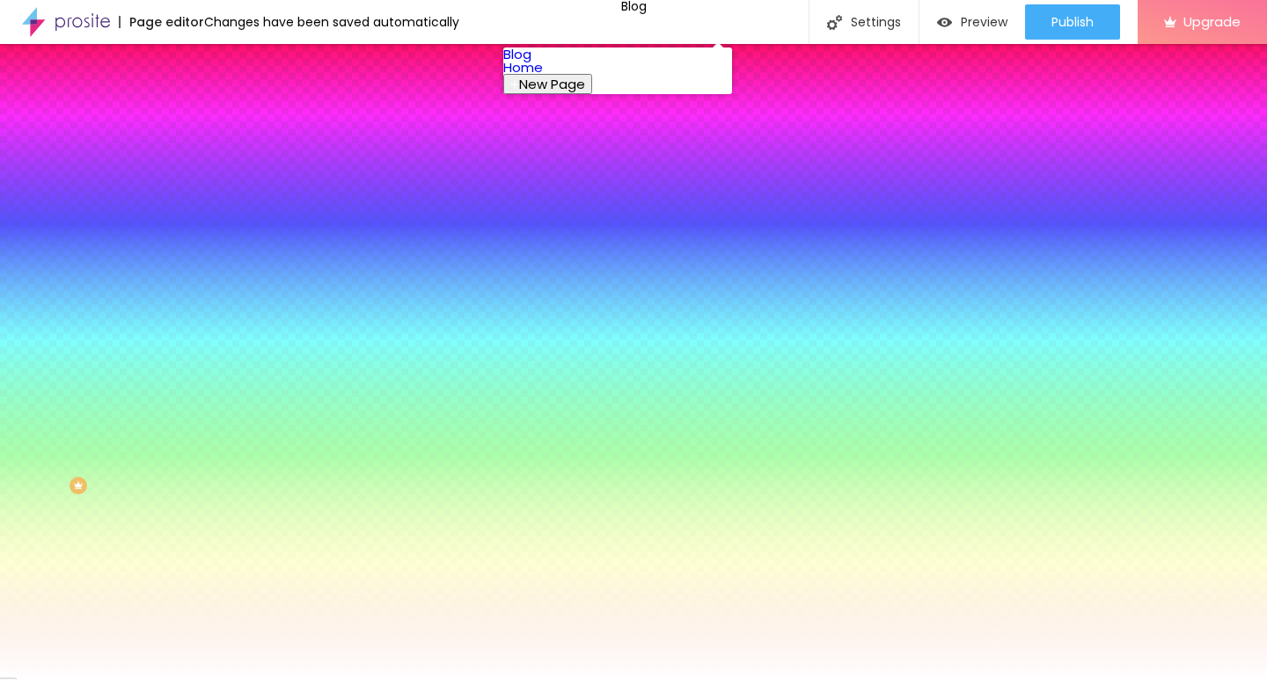
click at [543, 77] on link "Home" at bounding box center [523, 67] width 40 height 18
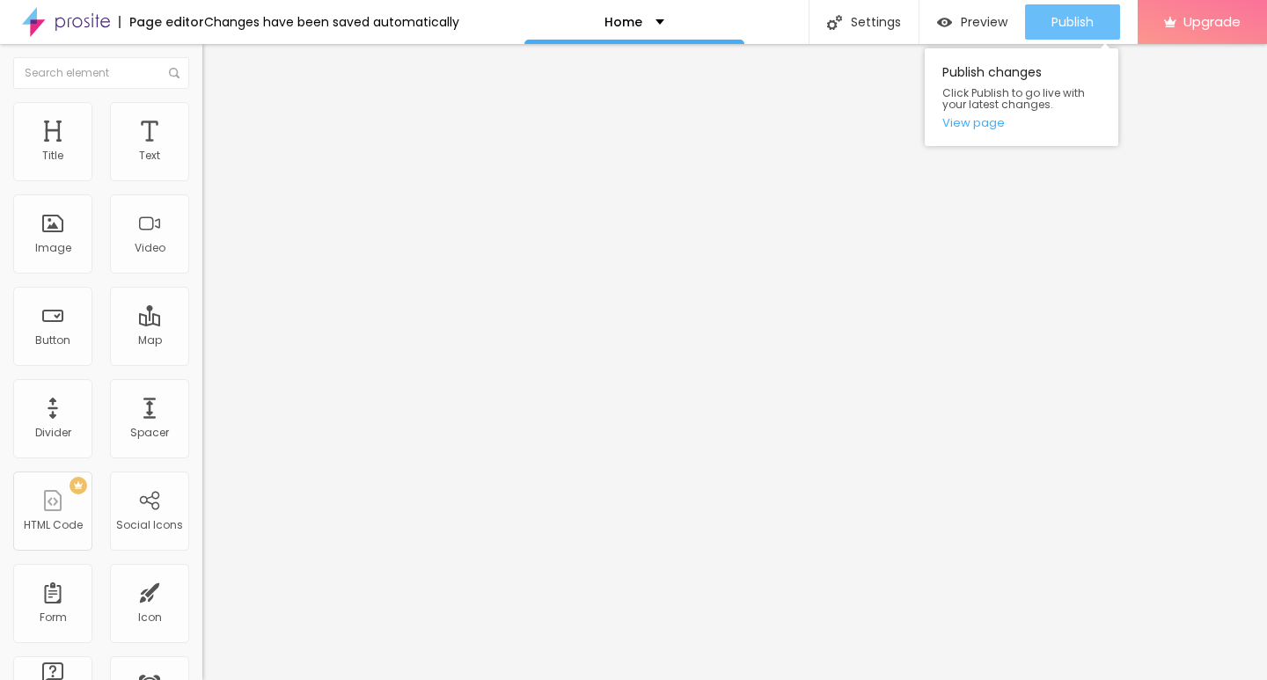
click at [1091, 10] on div "Publish" at bounding box center [1072, 21] width 42 height 35
click at [1036, 13] on button "Publish" at bounding box center [1072, 21] width 95 height 35
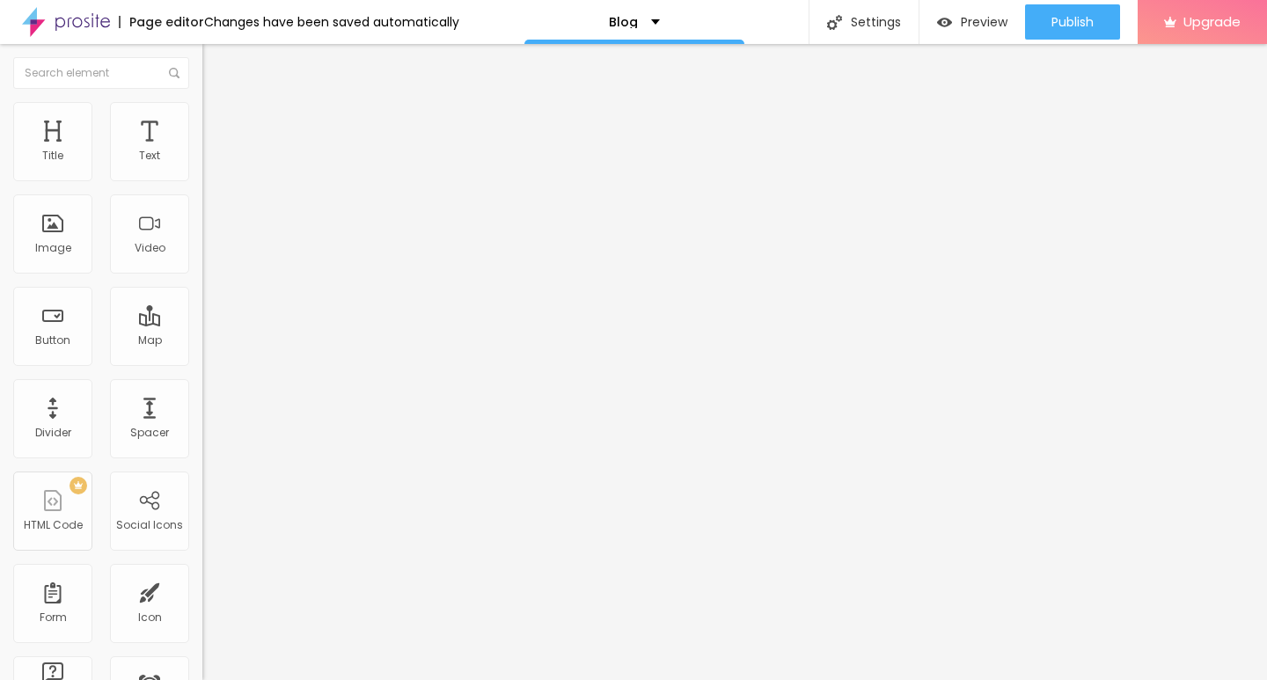
click at [218, 121] on span "Style" at bounding box center [231, 113] width 26 height 15
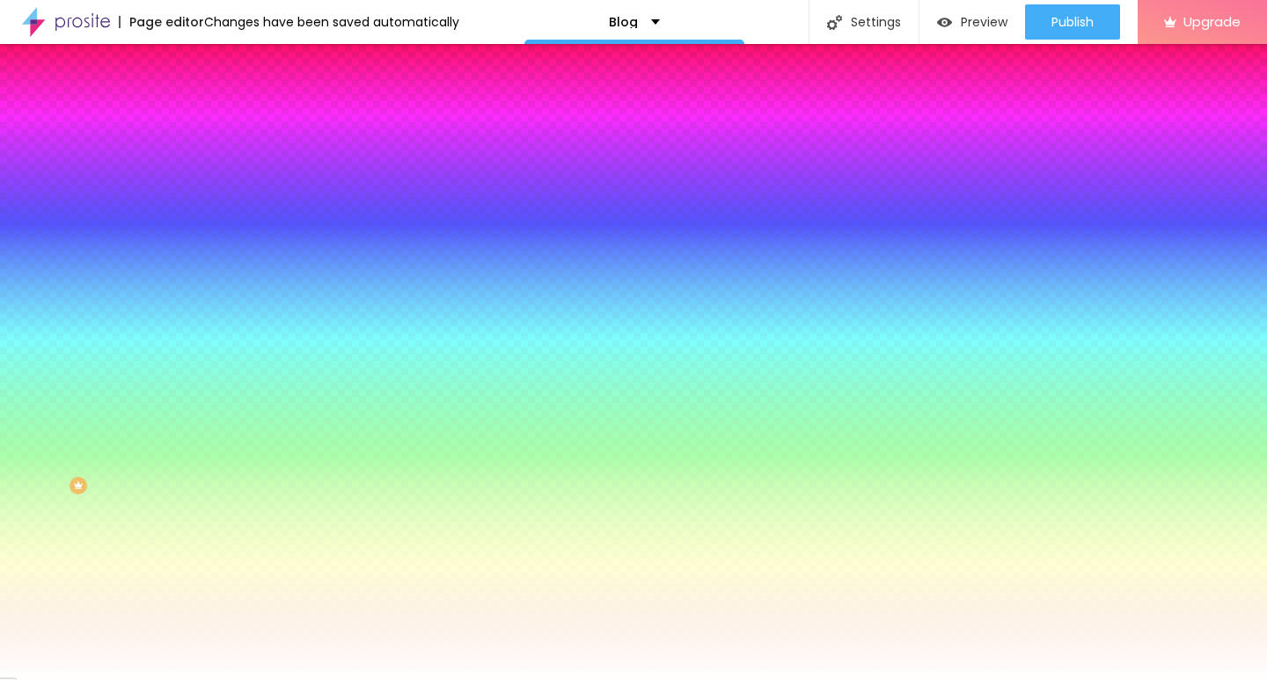
click at [218, 124] on span "Advanced" at bounding box center [246, 131] width 57 height 15
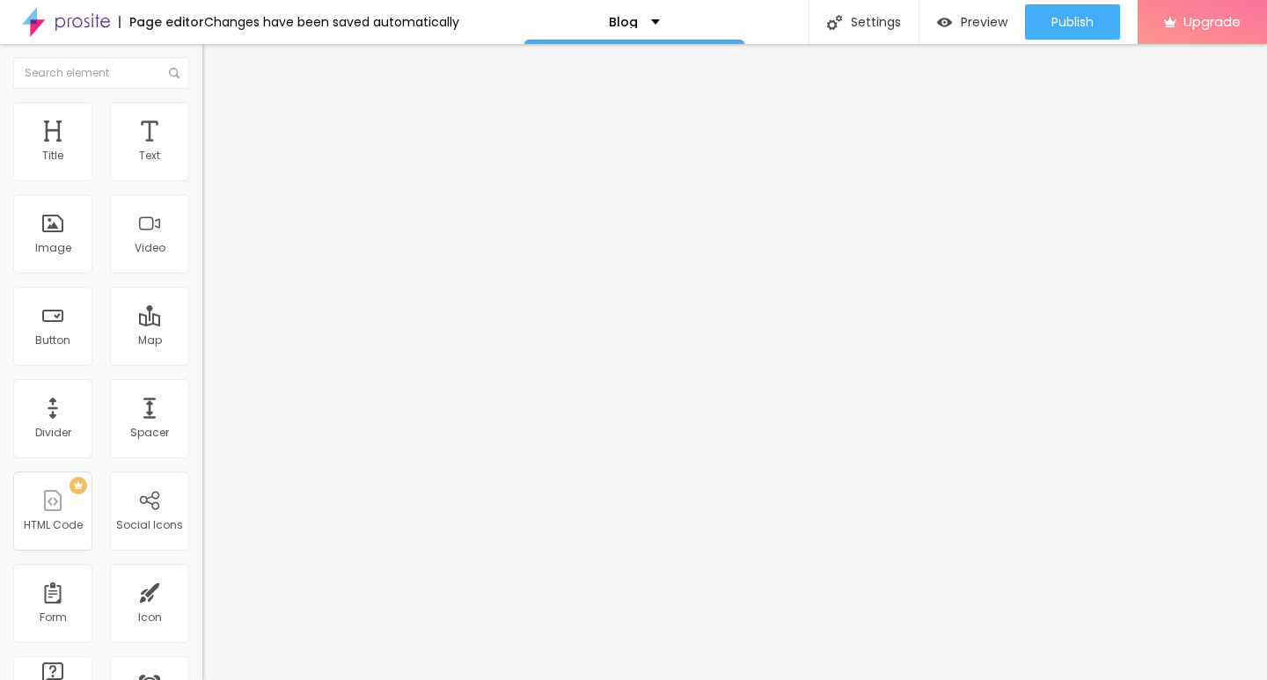
click at [202, 115] on li "Style" at bounding box center [303, 111] width 202 height 18
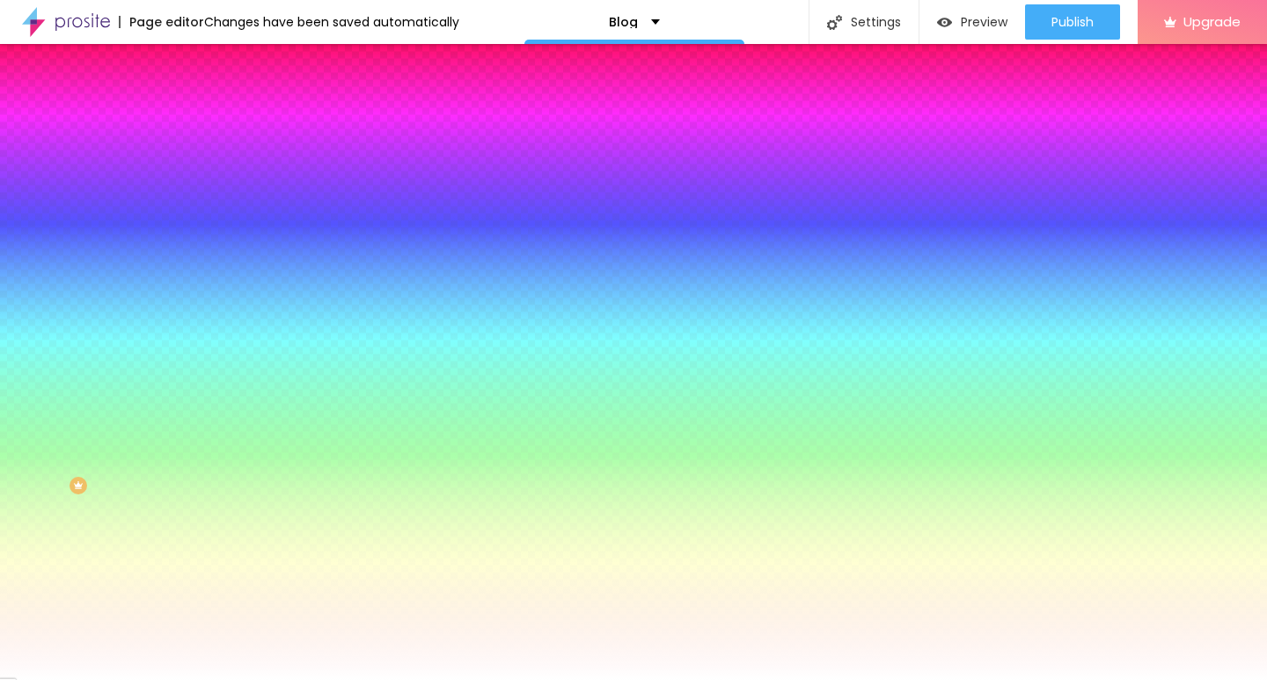
click at [202, 148] on div "Background Color" at bounding box center [303, 142] width 202 height 11
click at [209, 163] on icon "button" at bounding box center [215, 156] width 12 height 12
click at [202, 186] on input "#FFFFFF" at bounding box center [307, 177] width 211 height 18
click at [202, 203] on div "0 Border radius" at bounding box center [303, 310] width 202 height 249
type input "11"
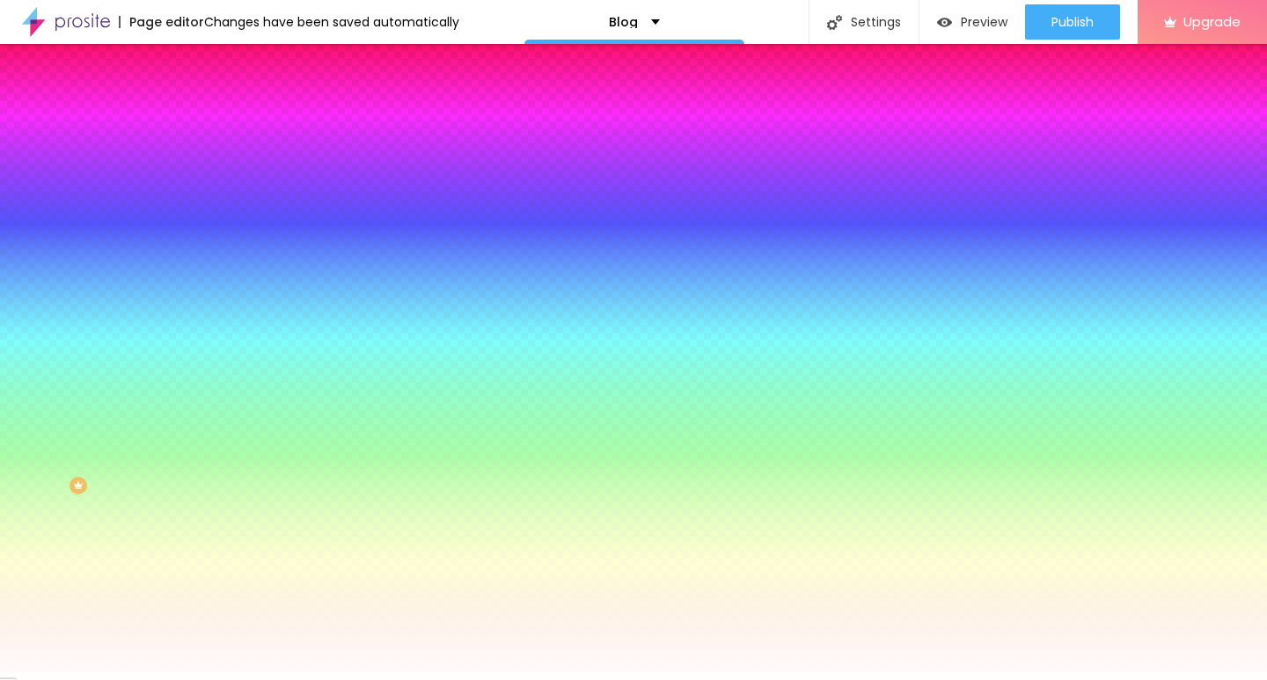
type input "11"
type input "18"
type input "25"
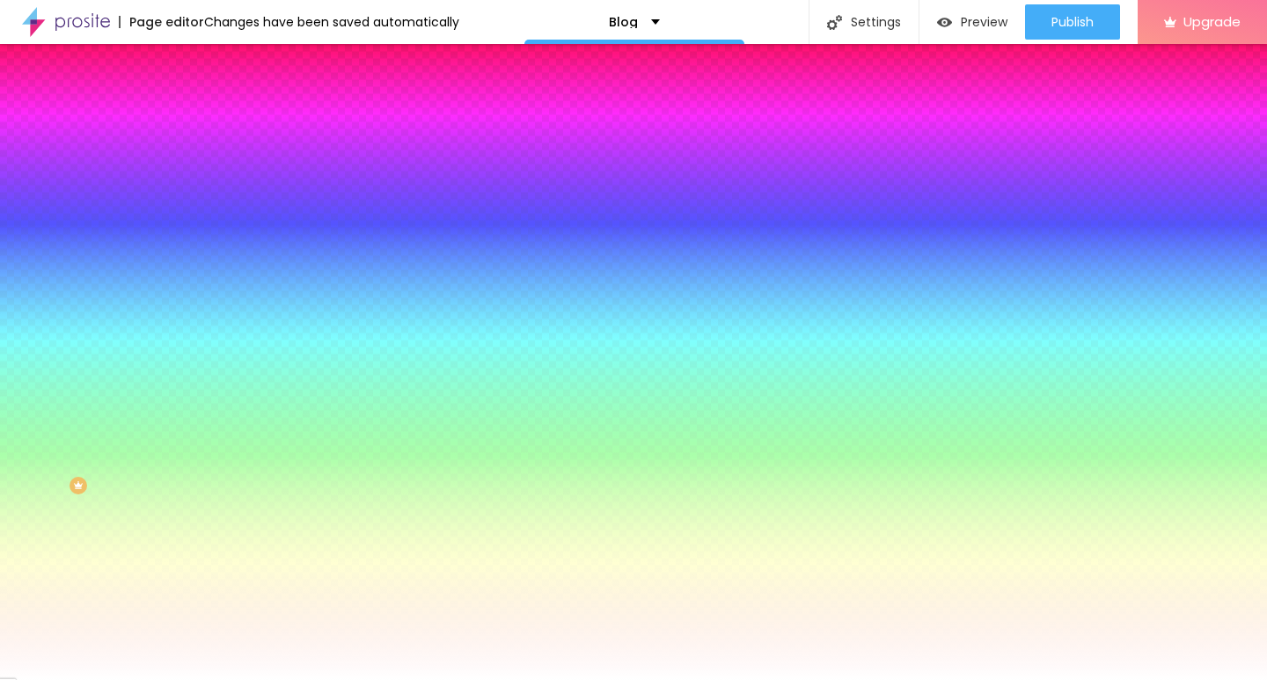
type input "30"
type input "36"
type input "39"
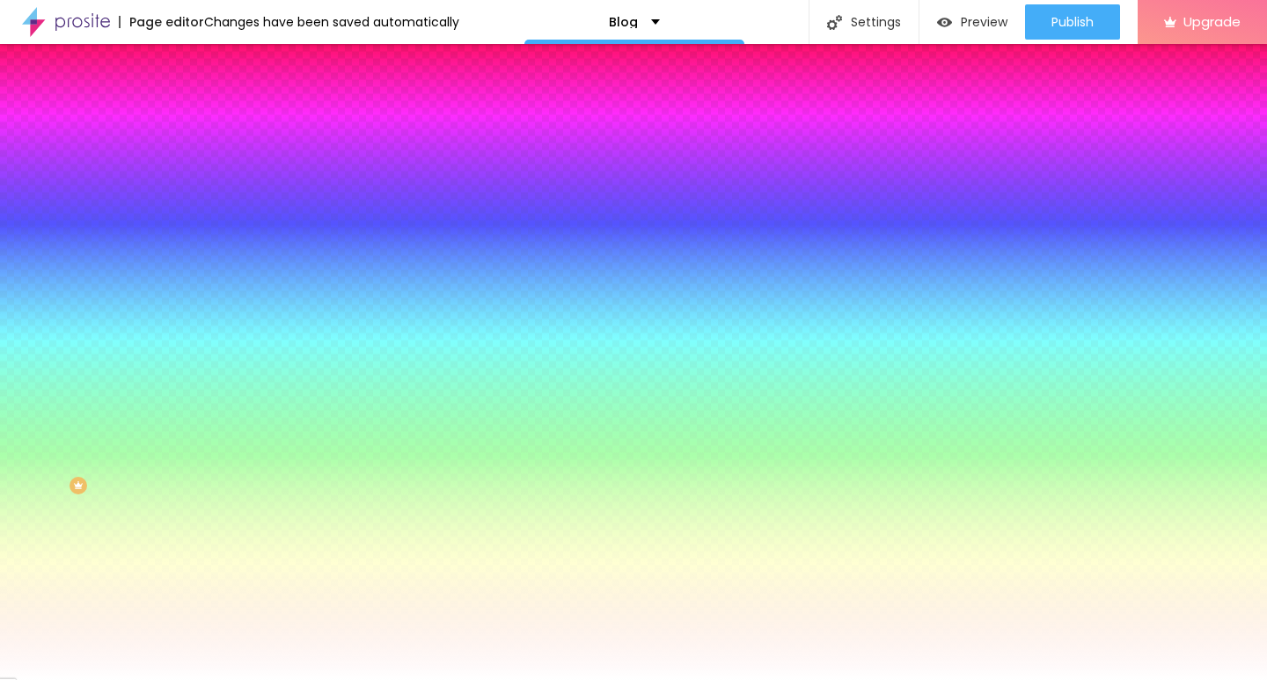
type input "39"
type input "41"
type input "43"
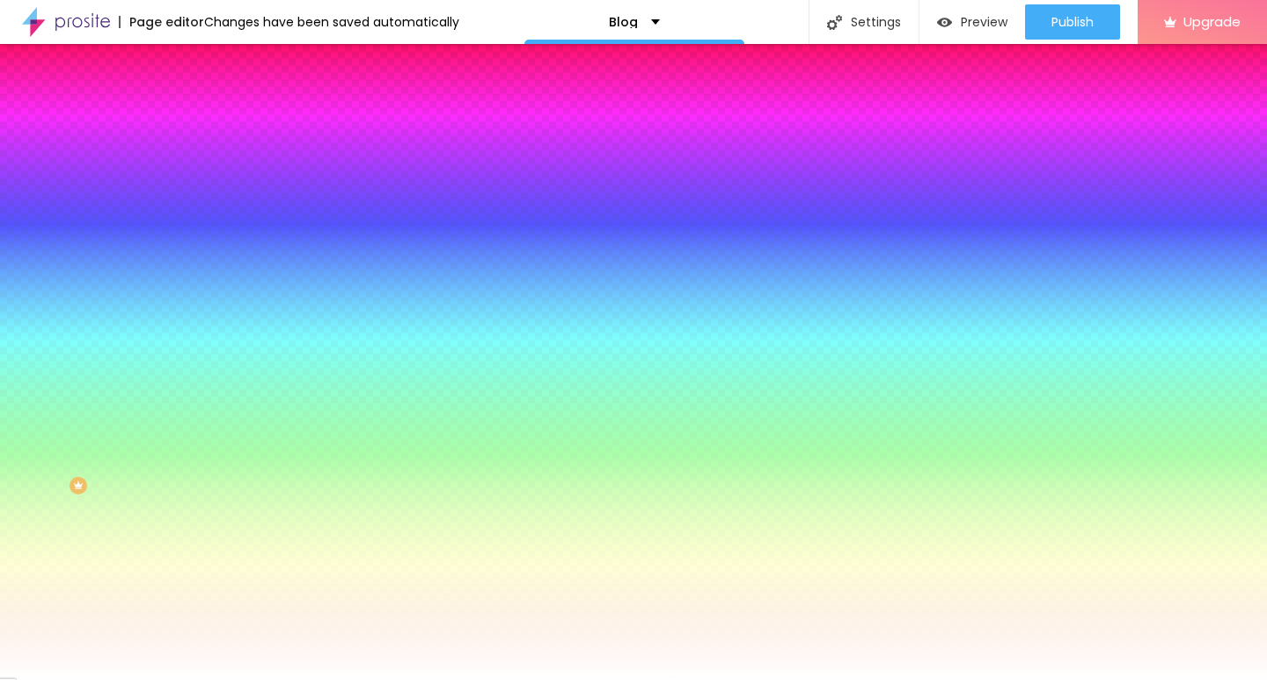
type input "48"
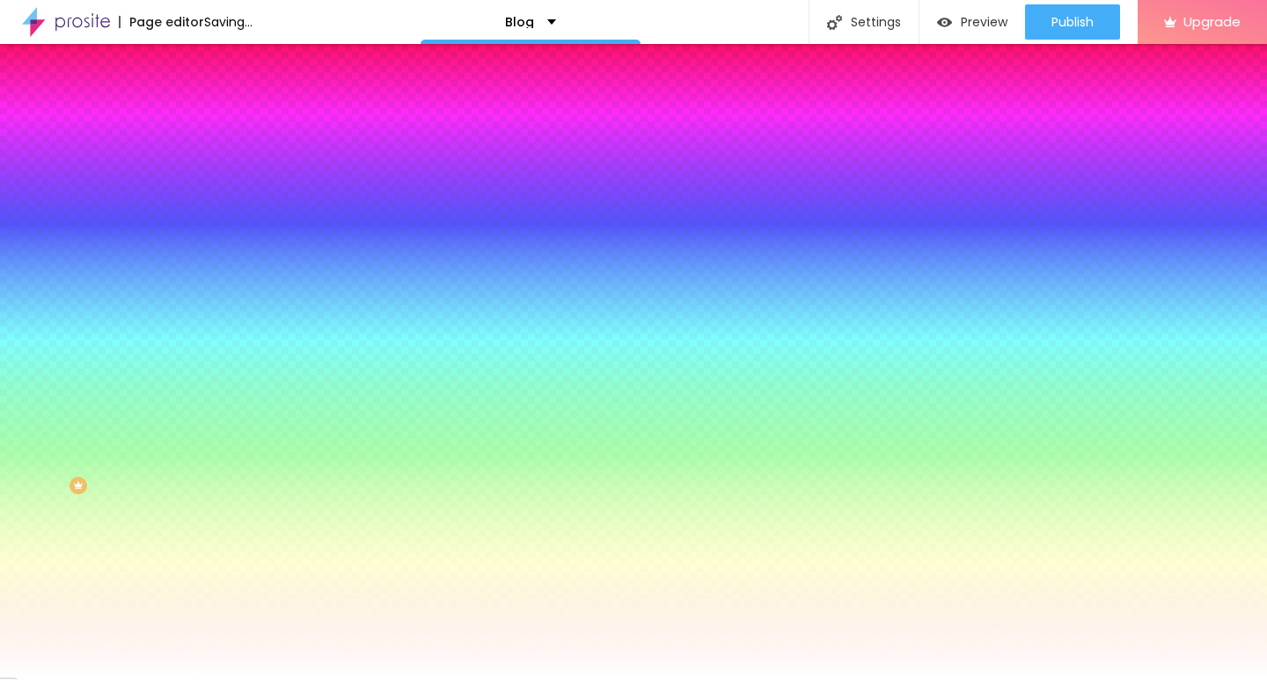
type input "51"
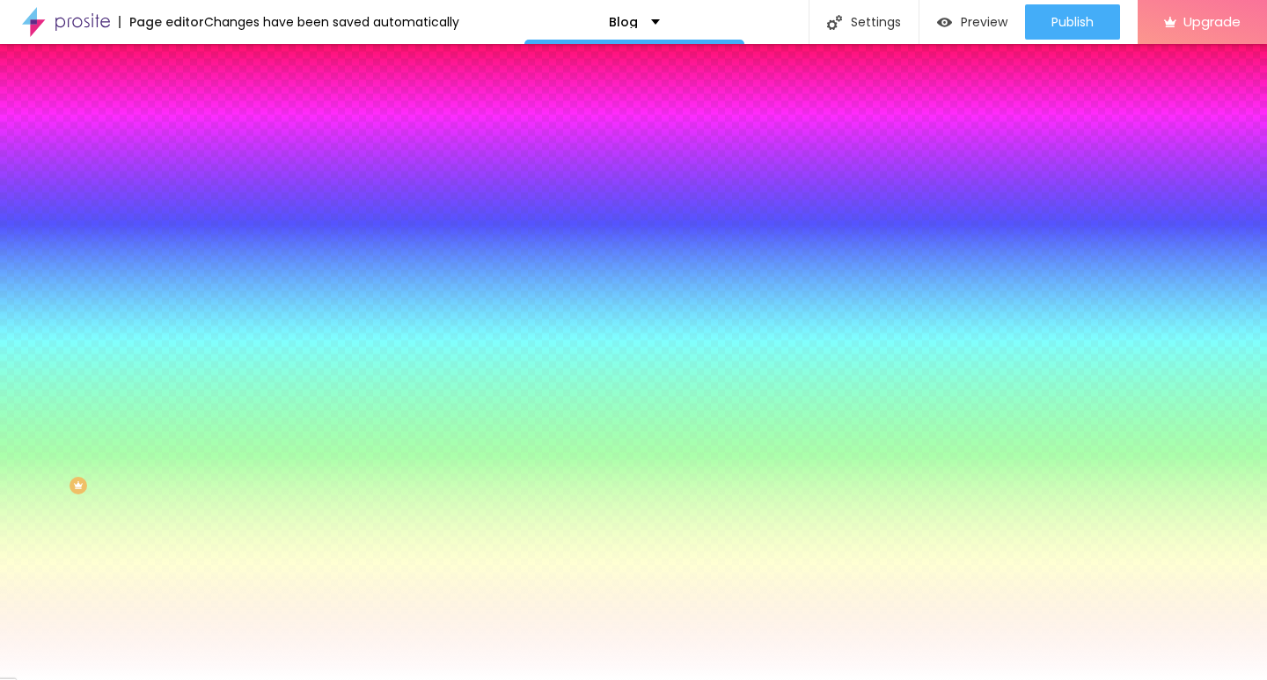
type input "49"
type input "43"
type input "36"
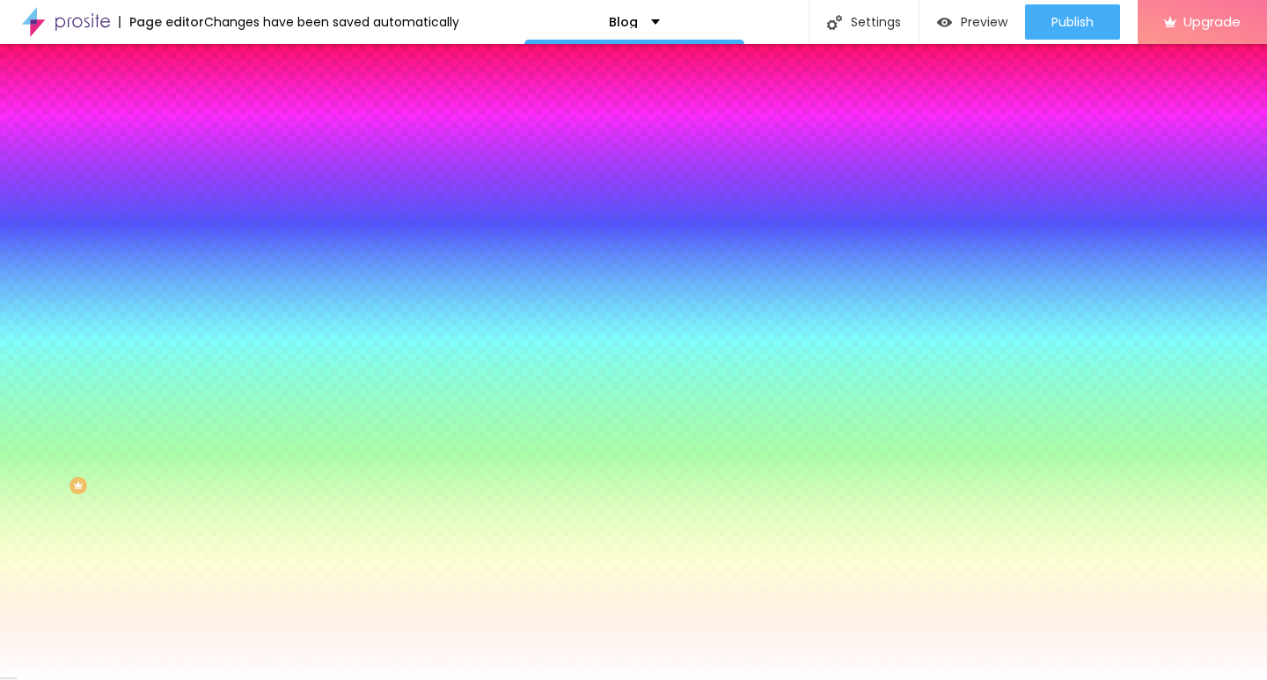
type input "36"
type input "26"
type input "15"
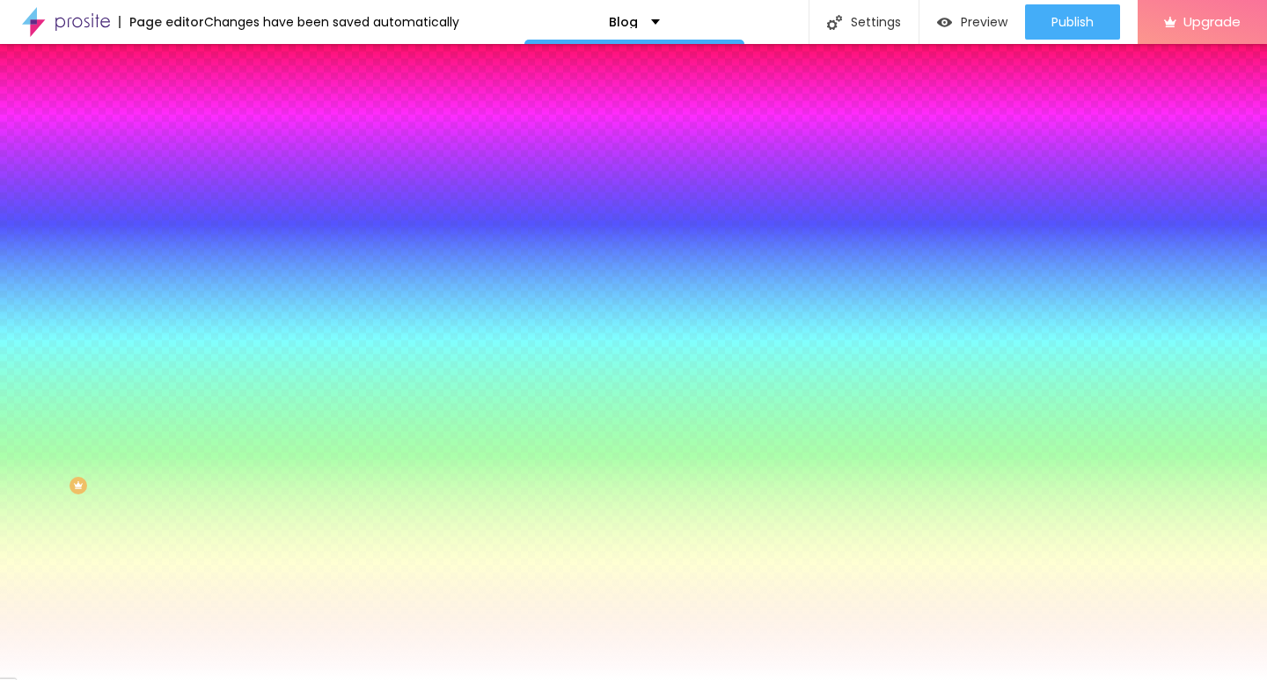
type input "3"
type input "0"
type input "3"
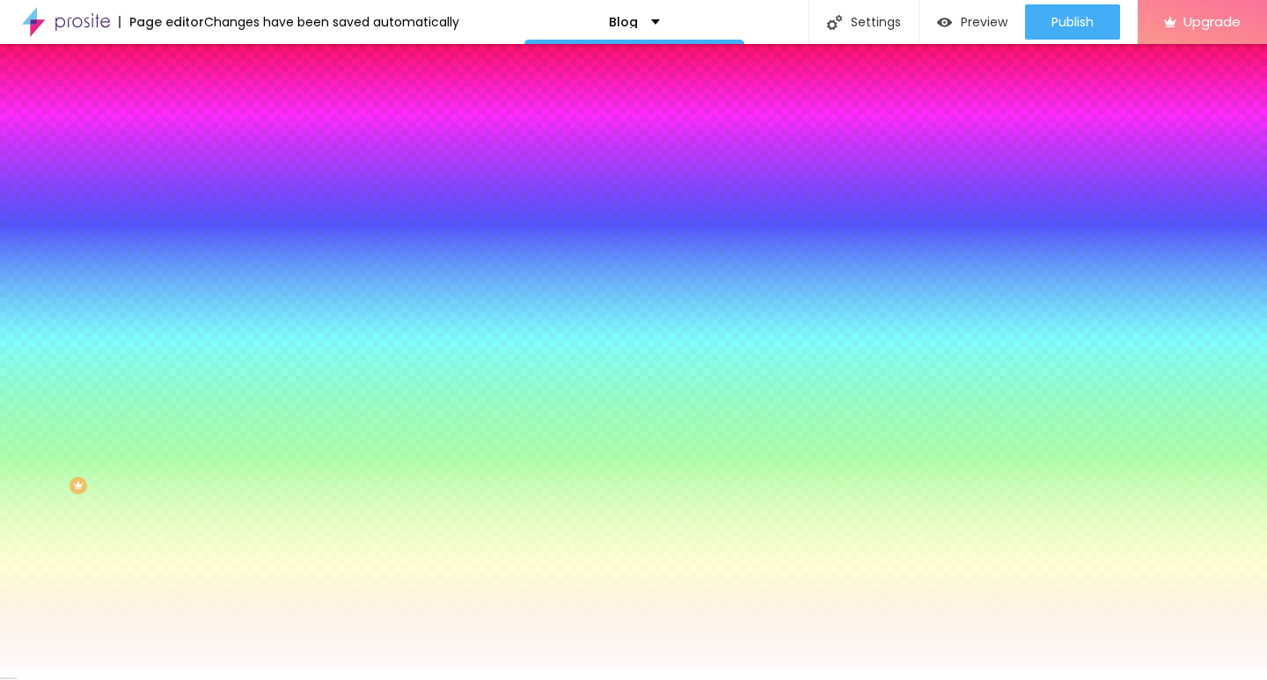
type input "3"
type input "49"
type input "95"
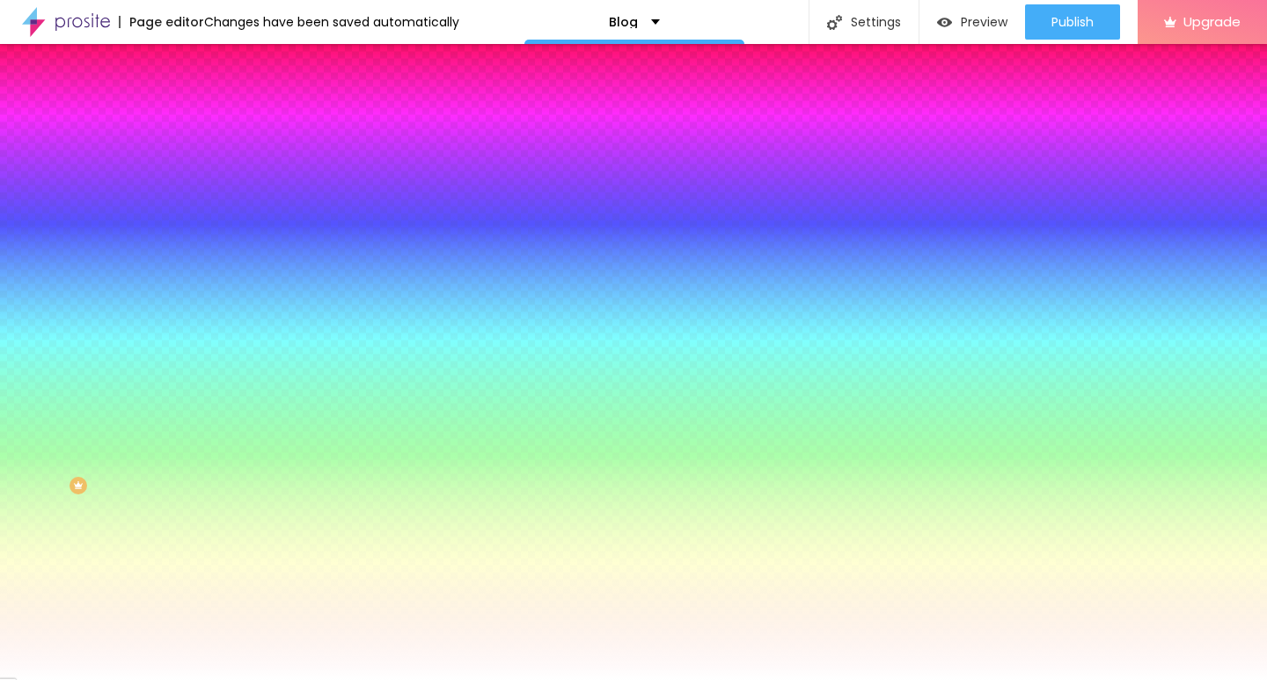
type input "142"
type input "176"
type input "200"
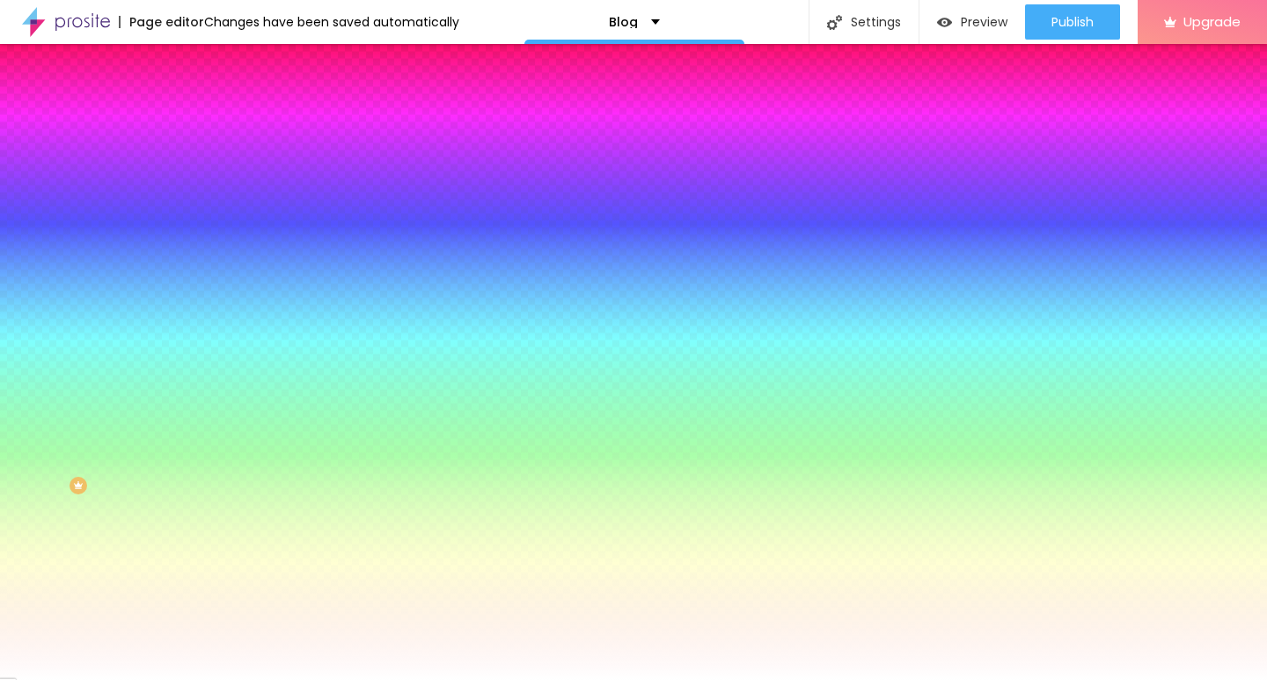
type input "200"
type input "196"
type input "115"
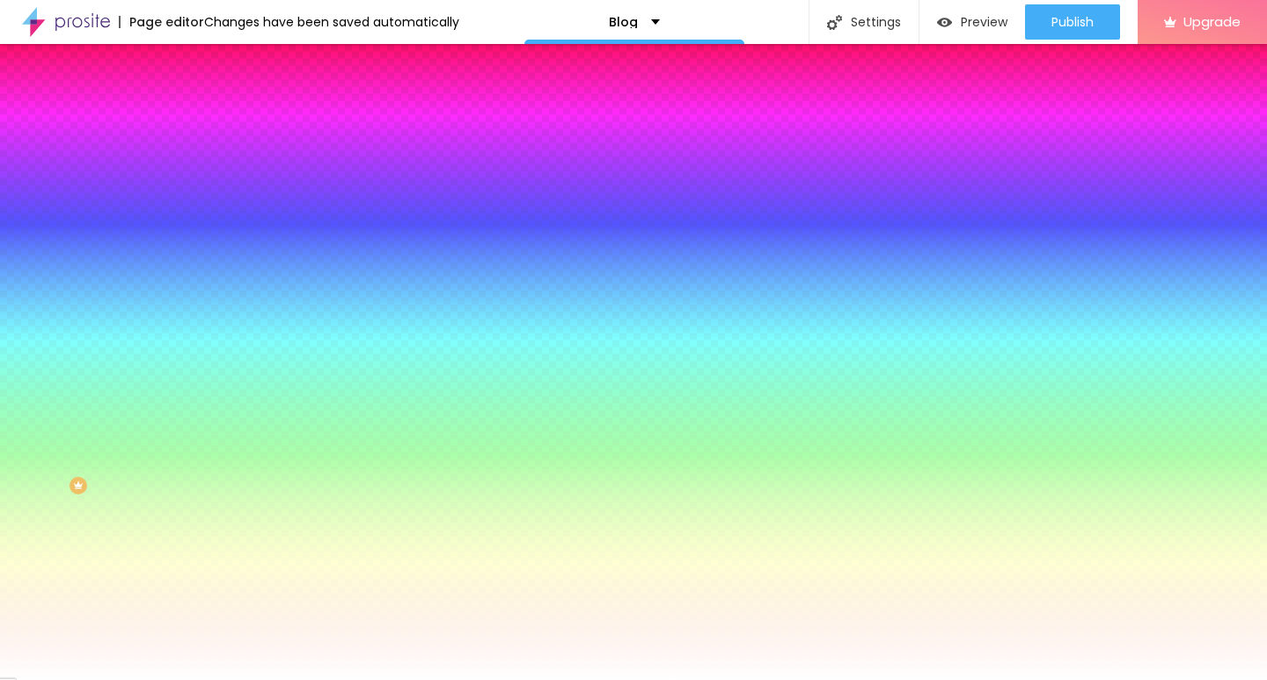
type input "67"
type input "28"
type input "0"
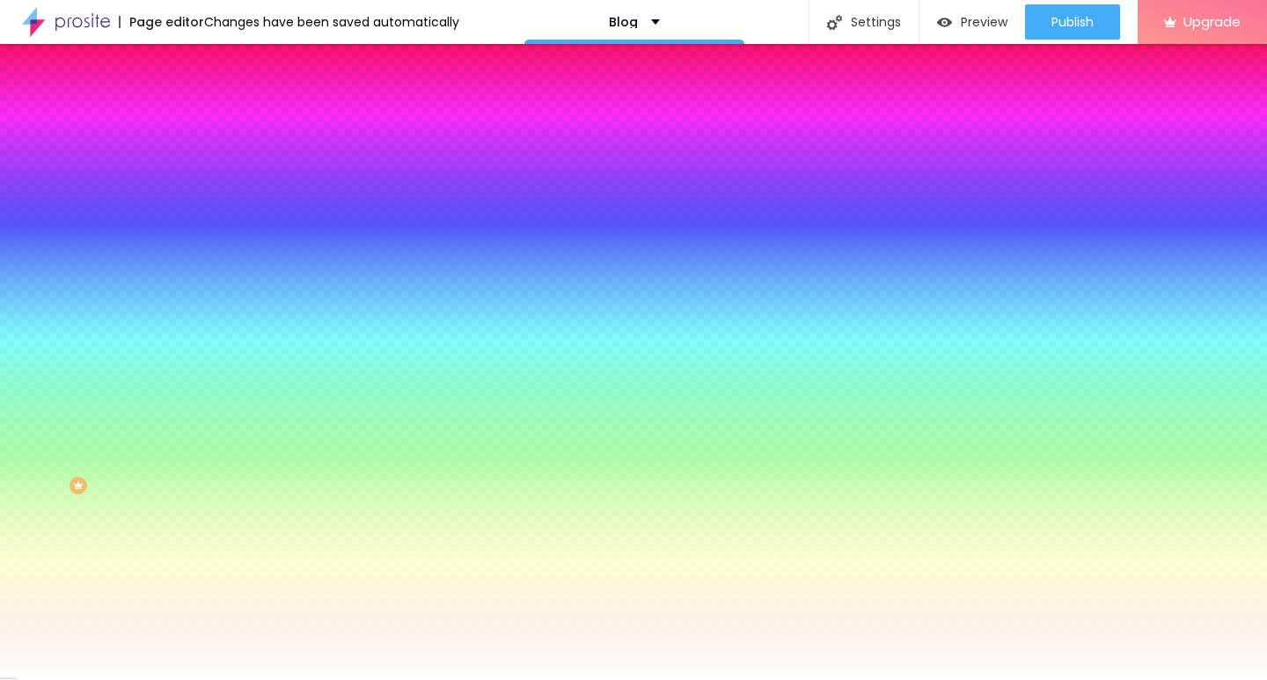
type input "0"
drag, startPoint x: 41, startPoint y: 212, endPoint x: 6, endPoint y: 215, distance: 35.3
type input "0"
click at [202, 390] on input "range" at bounding box center [258, 397] width 113 height 14
click at [202, 98] on img at bounding box center [210, 92] width 16 height 16
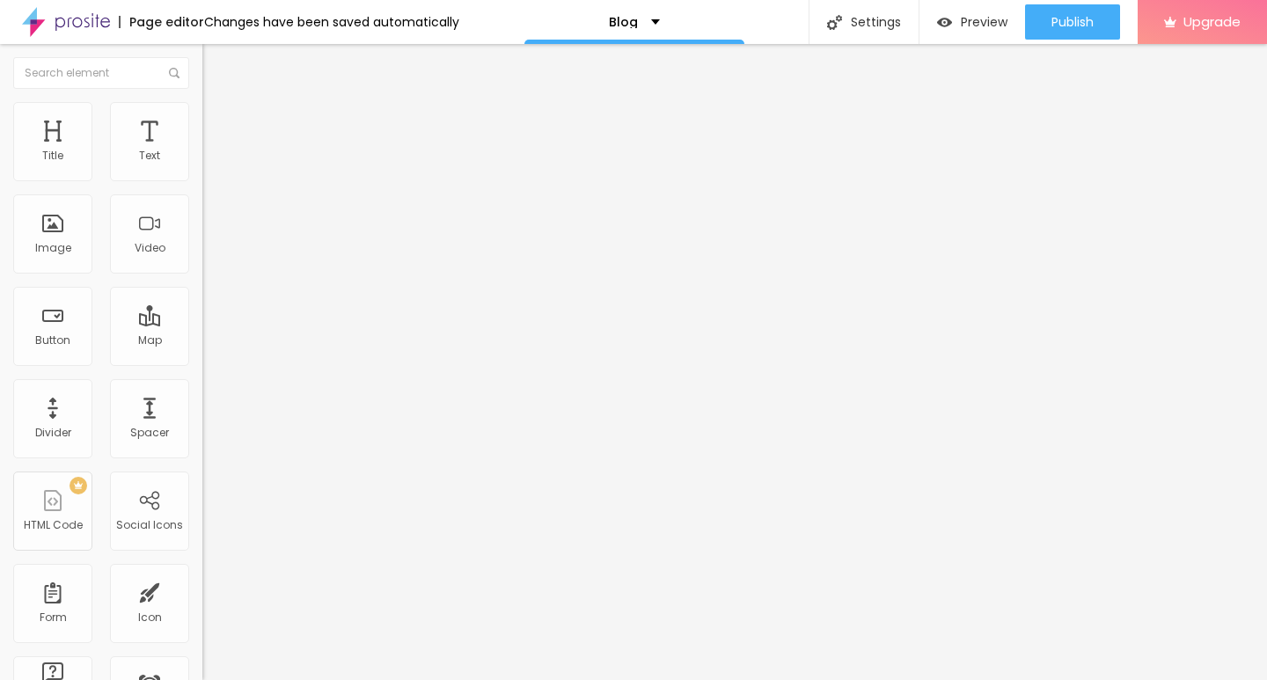
click at [202, 148] on div "Align" at bounding box center [303, 142] width 202 height 11
click at [202, 160] on img at bounding box center [208, 154] width 12 height 12
click at [216, 71] on img "button" at bounding box center [223, 64] width 14 height 14
